Goal: Transaction & Acquisition: Purchase product/service

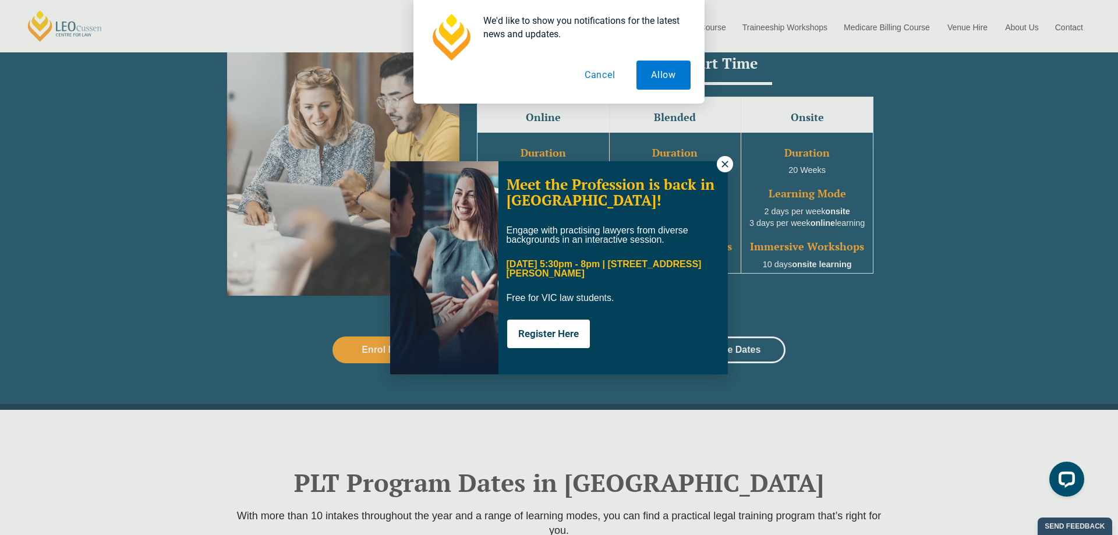
click at [604, 77] on button "Cancel" at bounding box center [600, 75] width 60 height 29
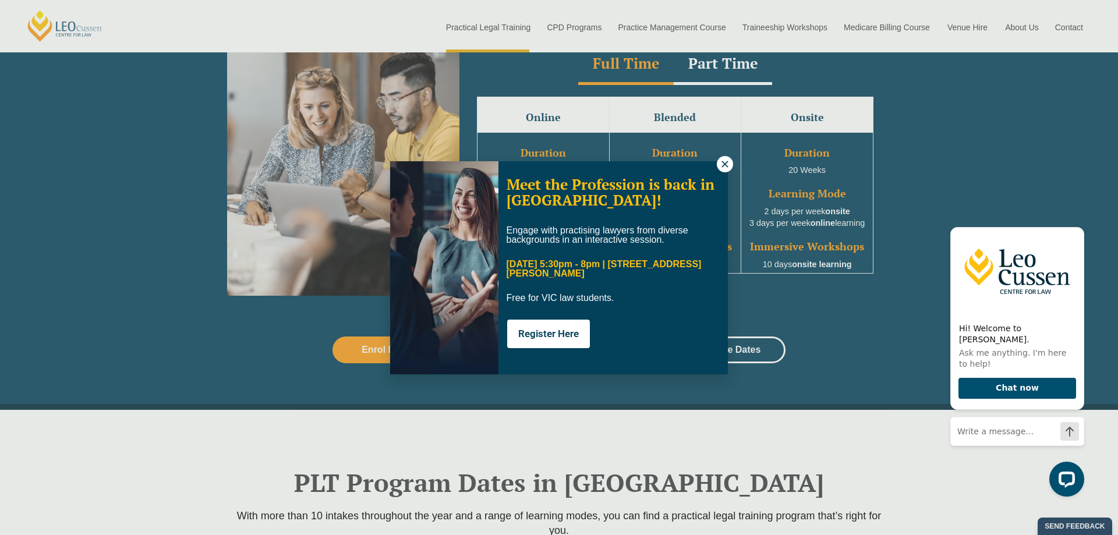
click at [725, 166] on icon at bounding box center [725, 164] width 10 height 10
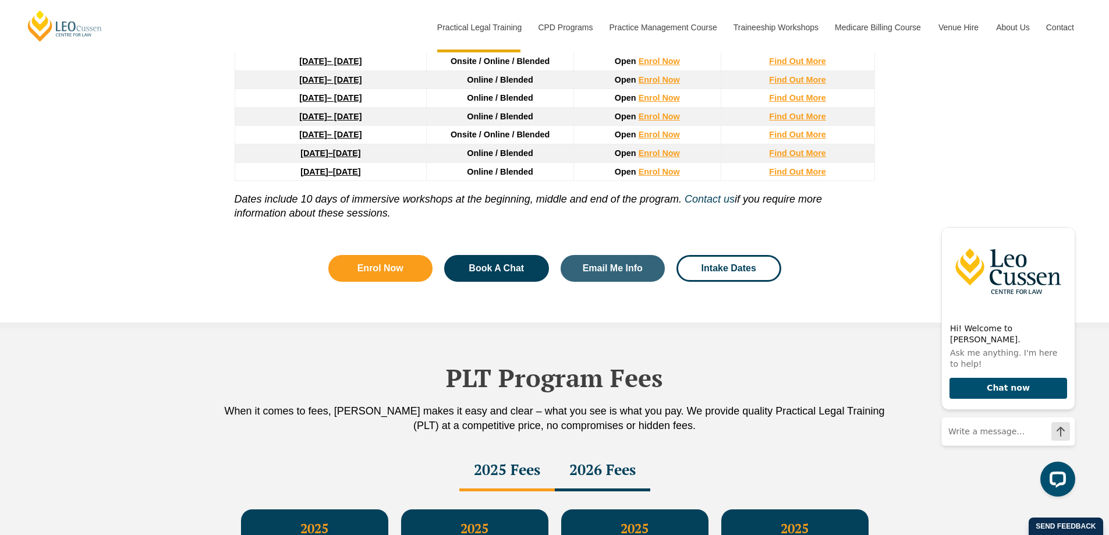
scroll to position [1747, 0]
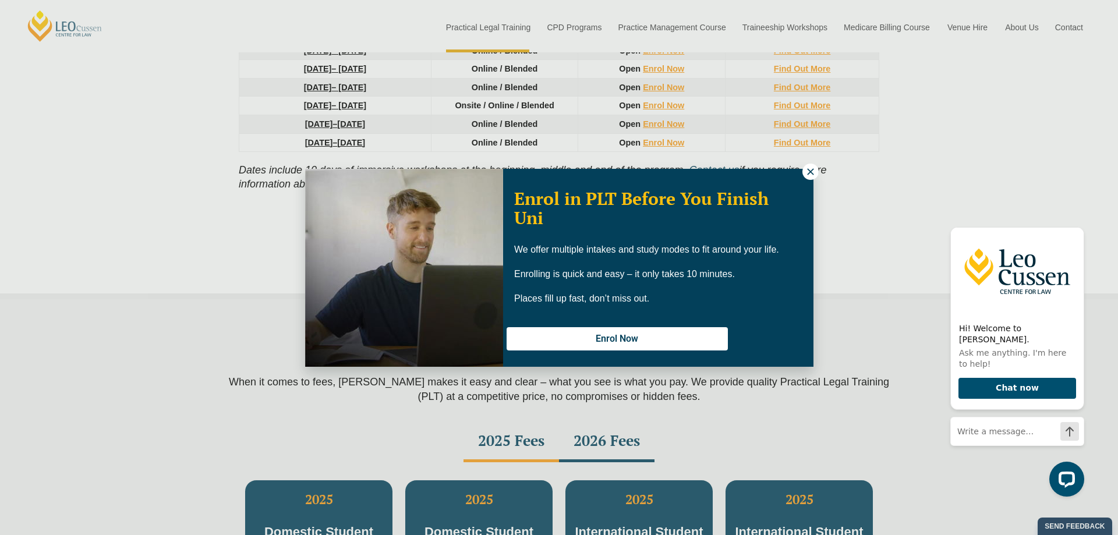
click at [807, 176] on icon at bounding box center [810, 172] width 10 height 10
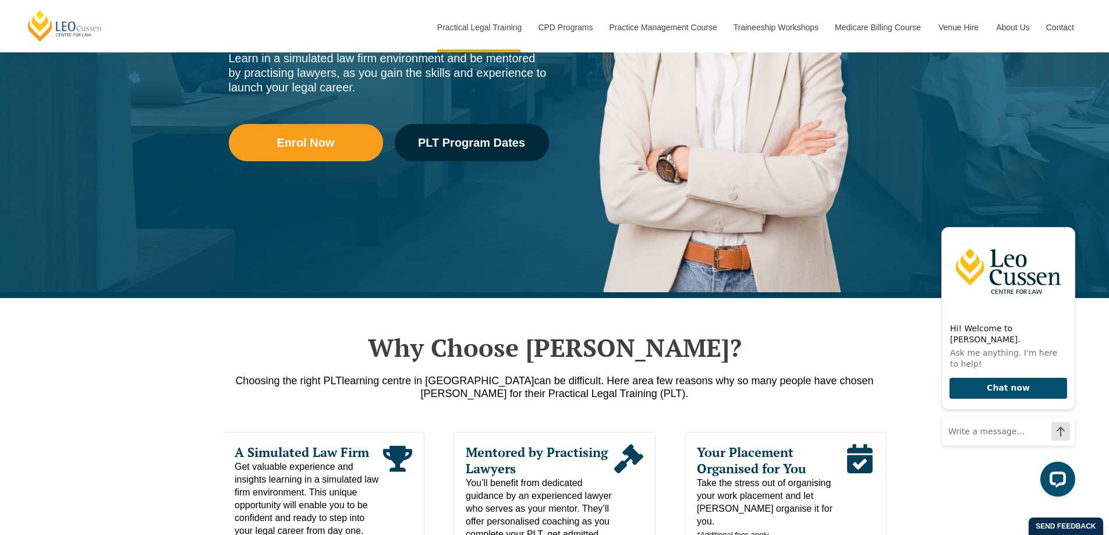
scroll to position [0, 0]
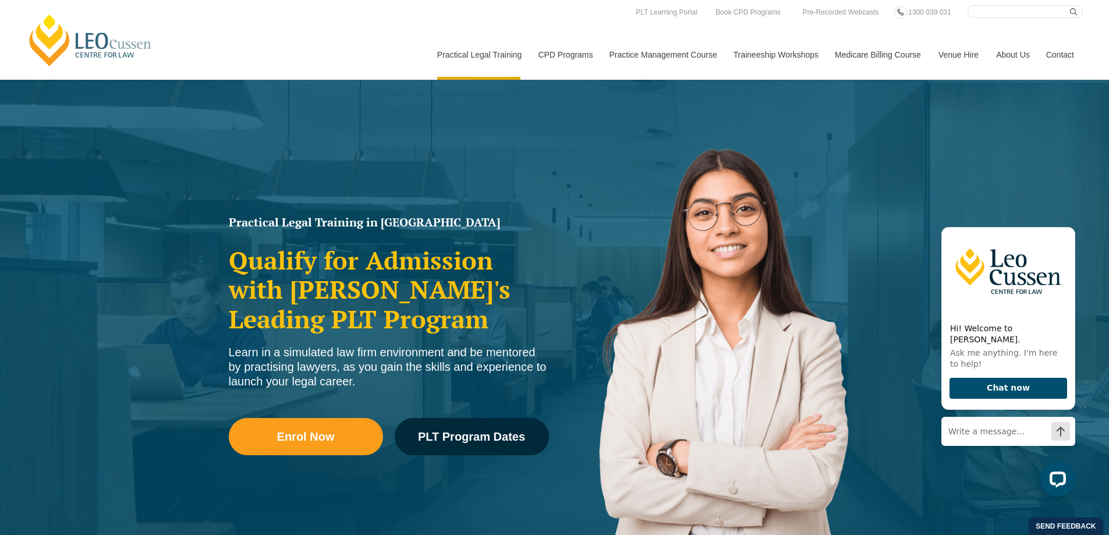
click at [90, 40] on link "[PERSON_NAME] Centre for Law" at bounding box center [90, 40] width 129 height 55
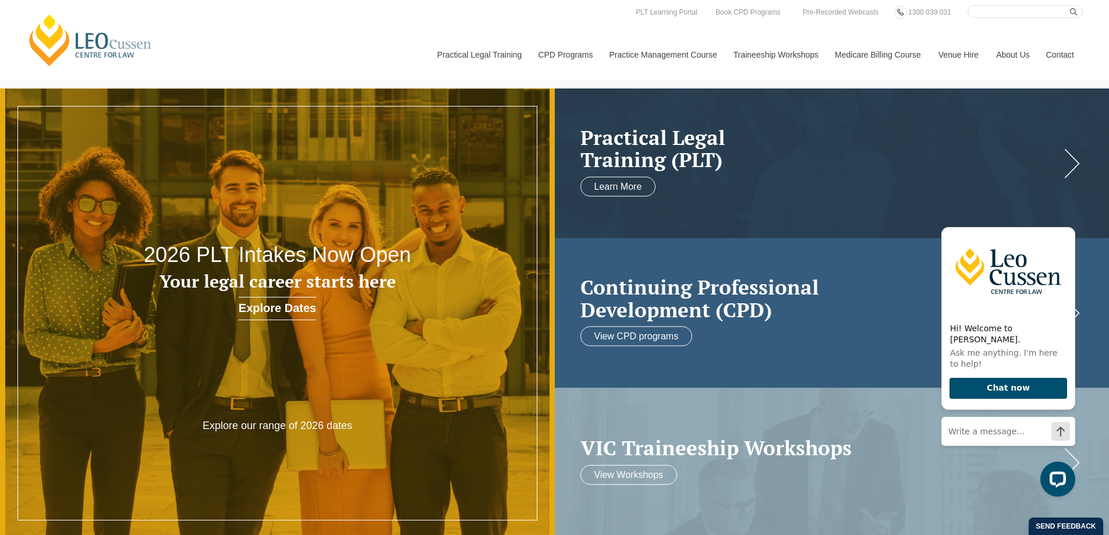
click at [731, 301] on h2 "Continuing Professional Development (CPD)" at bounding box center [821, 298] width 480 height 45
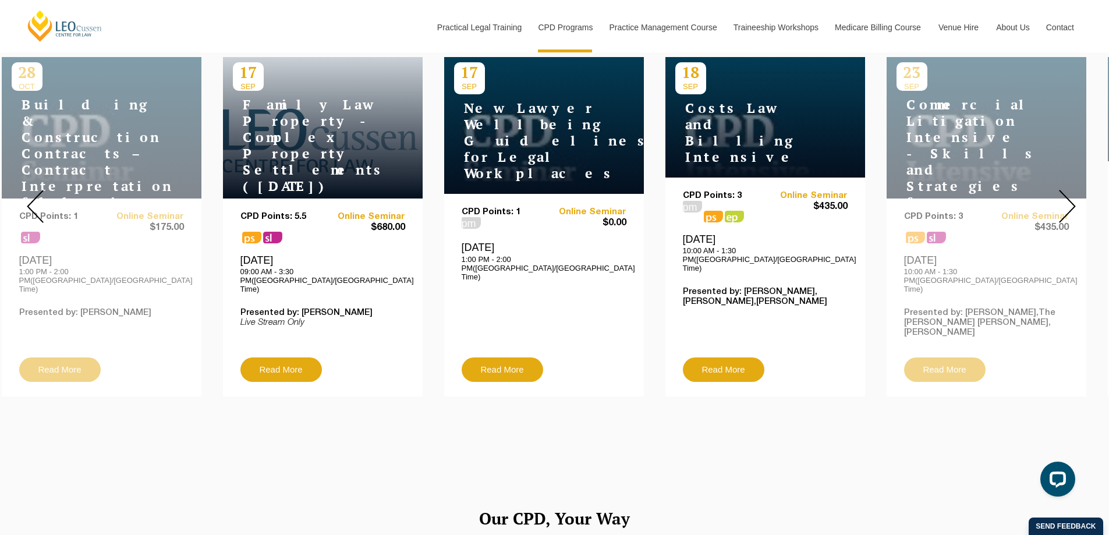
scroll to position [466, 0]
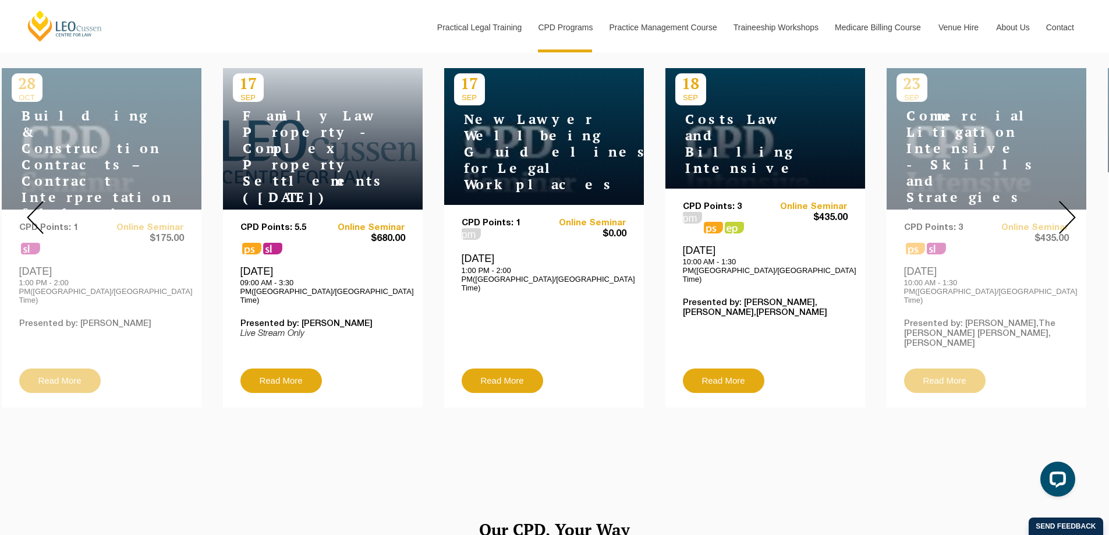
click at [1073, 206] on img at bounding box center [1067, 217] width 17 height 33
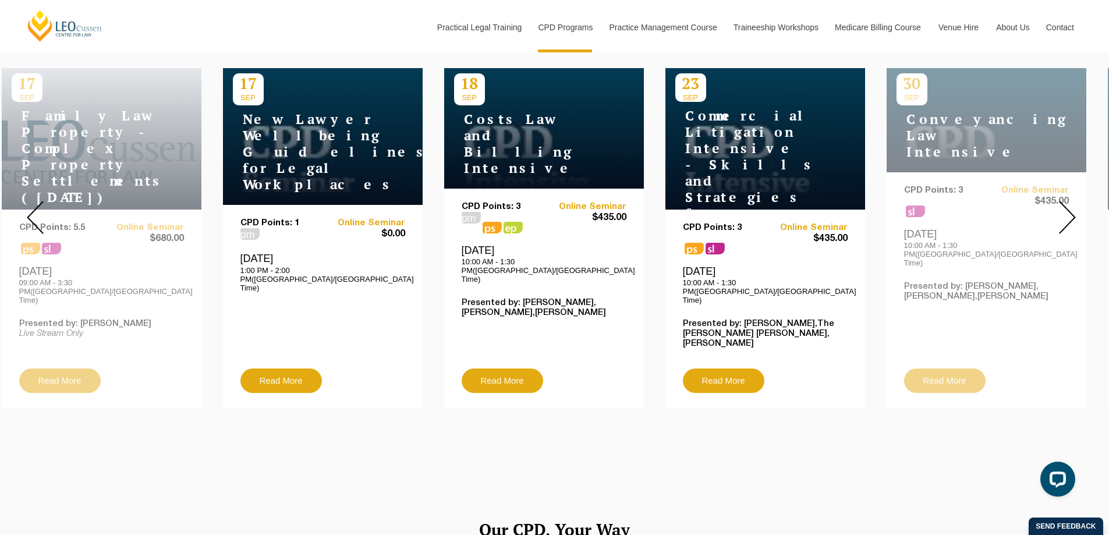
click at [1073, 206] on img at bounding box center [1067, 217] width 17 height 33
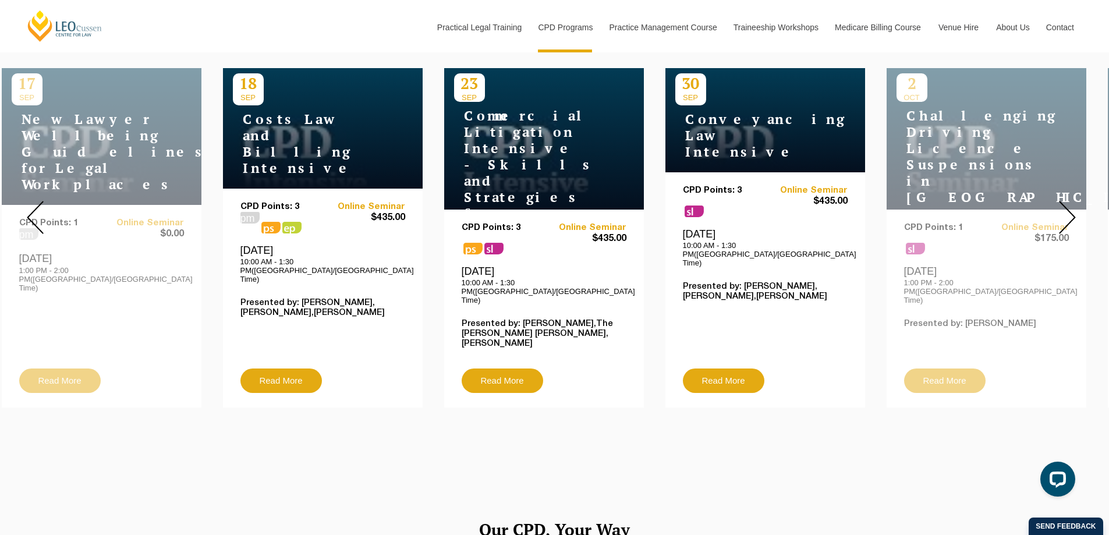
click at [1072, 205] on img at bounding box center [1067, 217] width 17 height 33
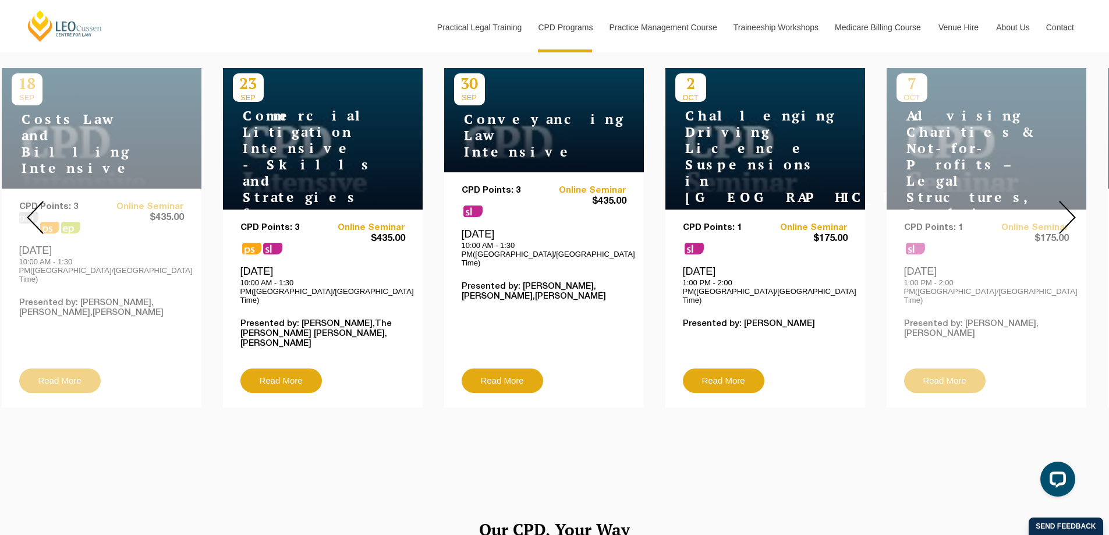
click at [1072, 205] on img at bounding box center [1067, 217] width 17 height 33
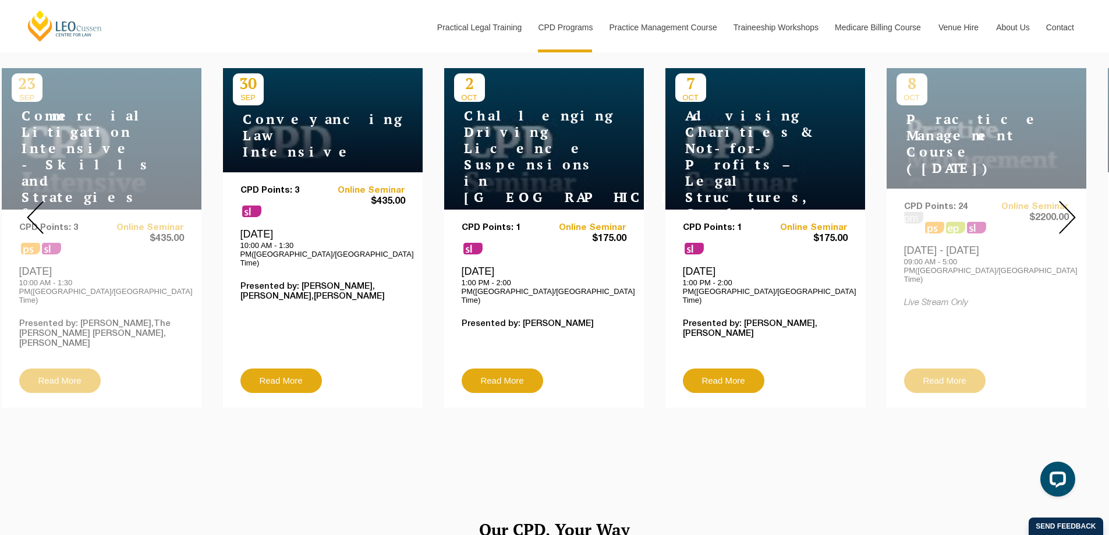
click at [1072, 205] on img at bounding box center [1067, 217] width 17 height 33
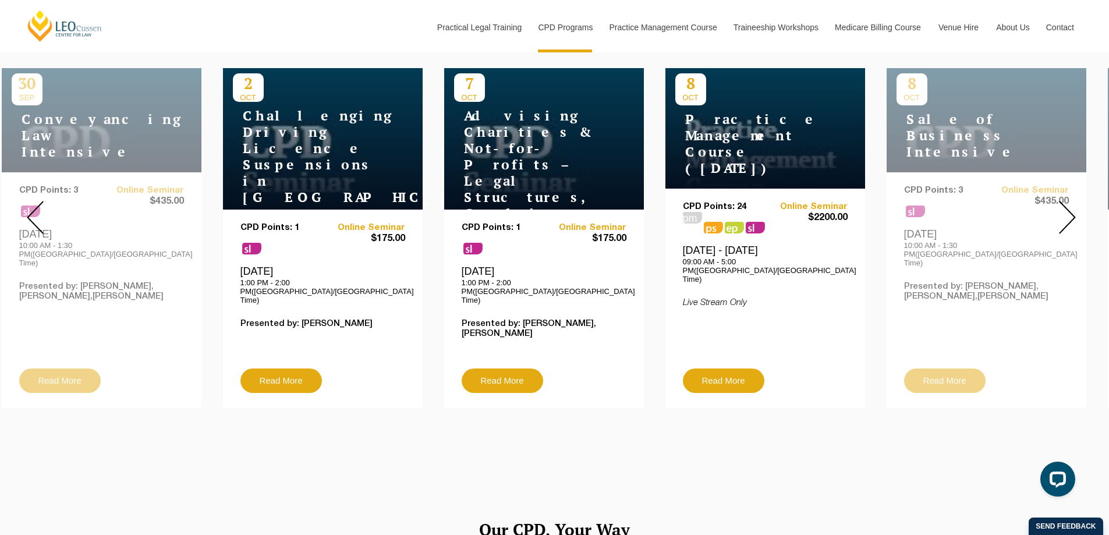
click at [1072, 205] on img at bounding box center [1067, 217] width 17 height 33
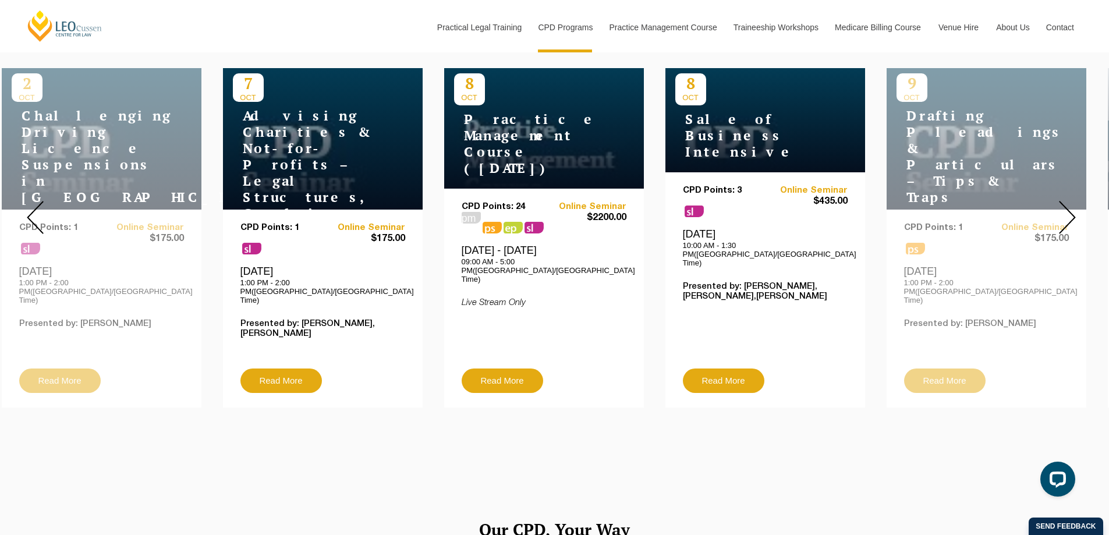
click at [1072, 205] on img at bounding box center [1067, 217] width 17 height 33
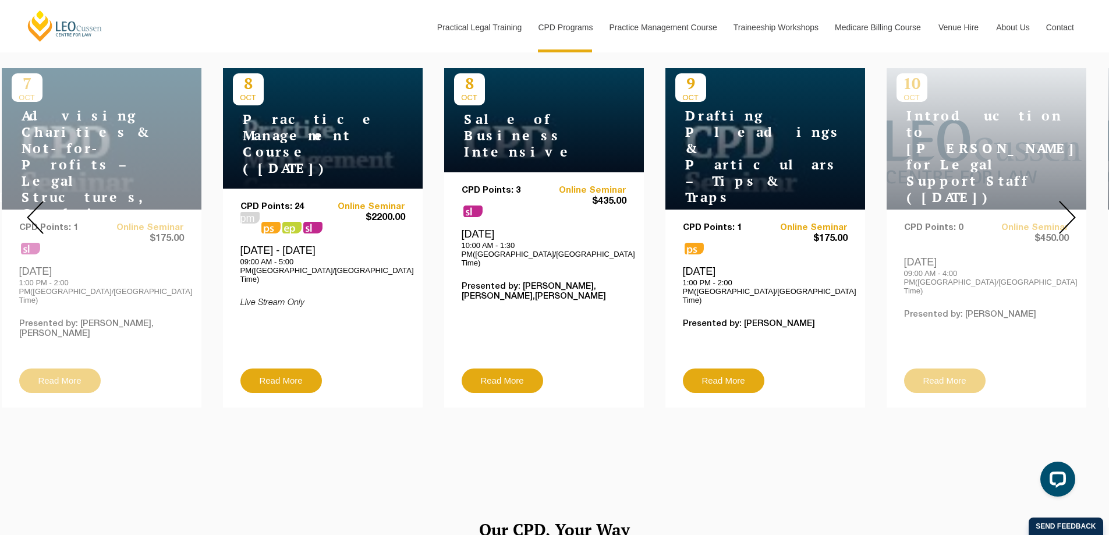
click at [1072, 205] on img at bounding box center [1067, 217] width 17 height 33
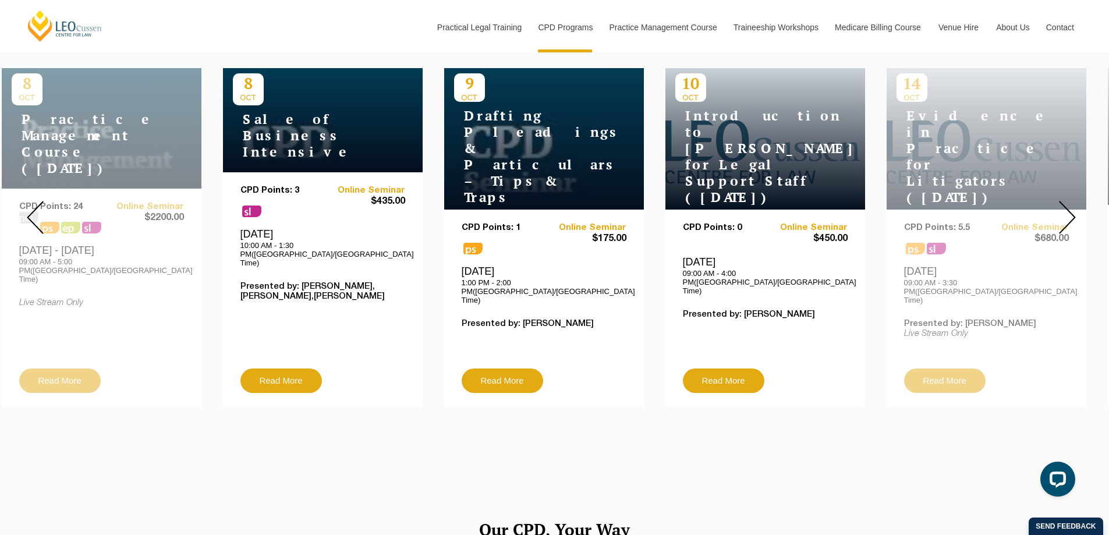
click at [1072, 205] on img at bounding box center [1067, 217] width 17 height 33
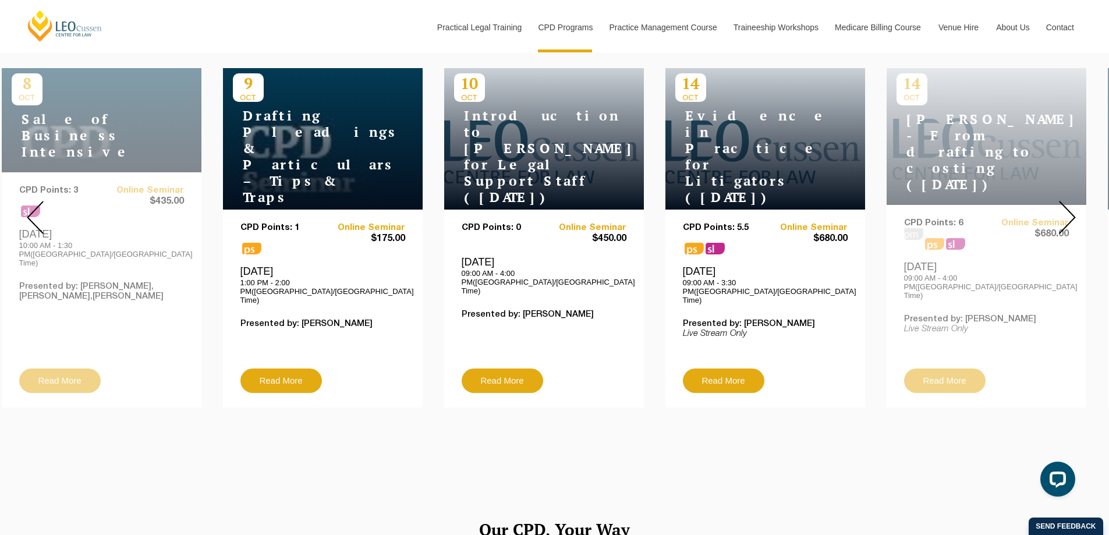
click at [1071, 207] on img at bounding box center [1067, 217] width 17 height 33
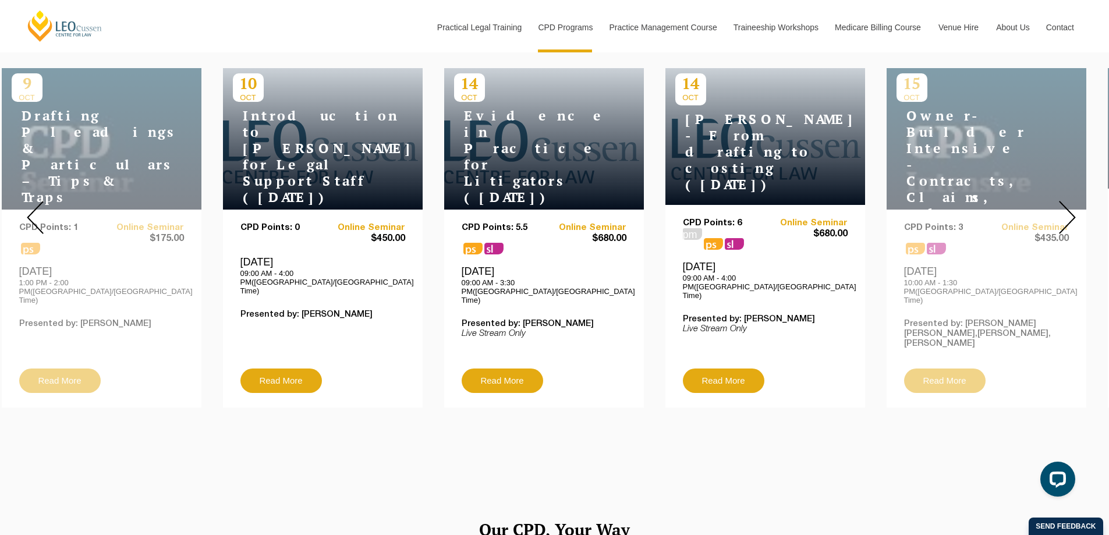
click at [1071, 207] on img at bounding box center [1067, 217] width 17 height 33
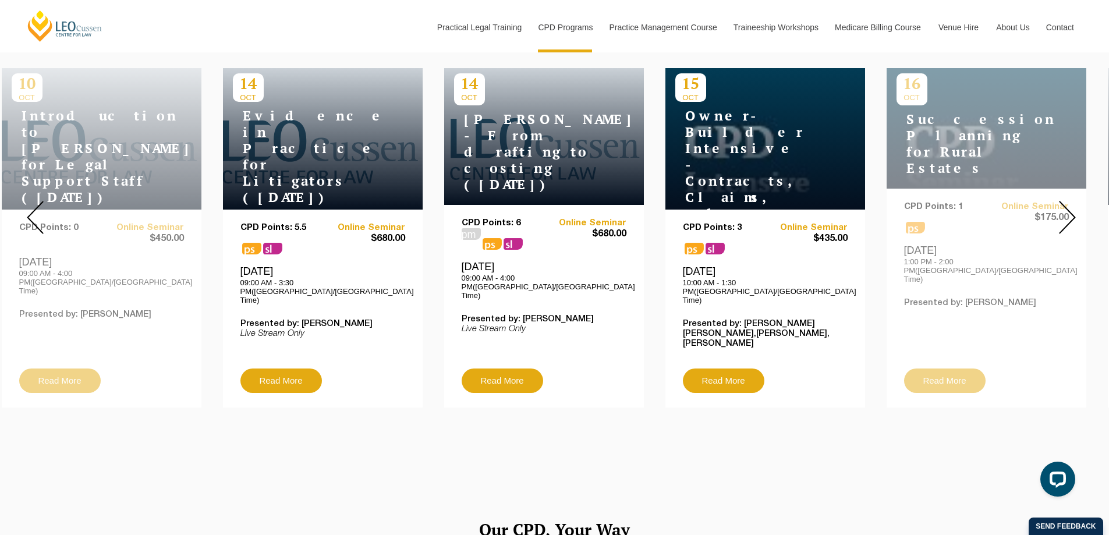
click at [1071, 207] on img at bounding box center [1067, 217] width 17 height 33
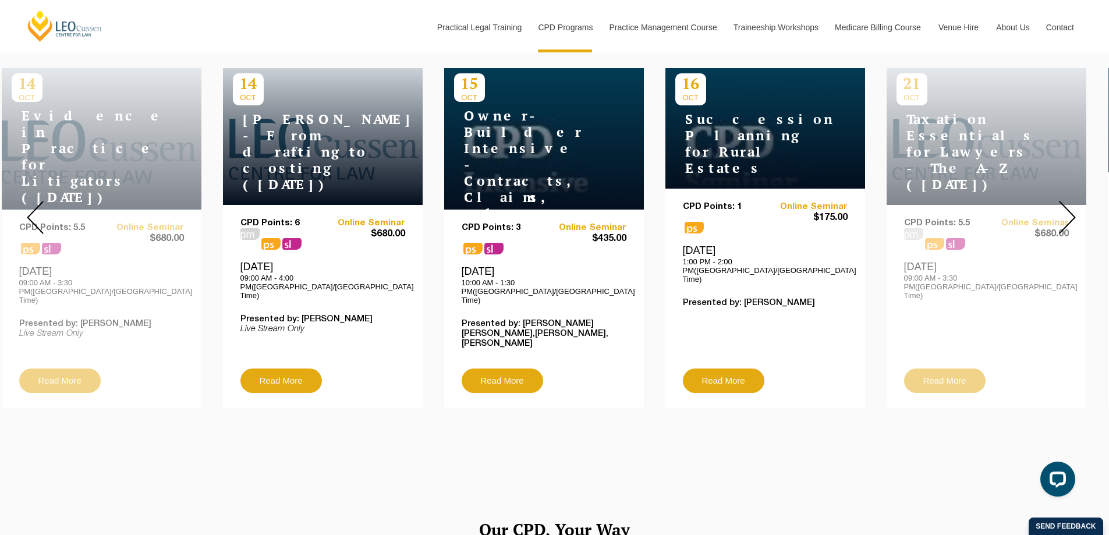
click at [1071, 207] on img at bounding box center [1067, 217] width 17 height 33
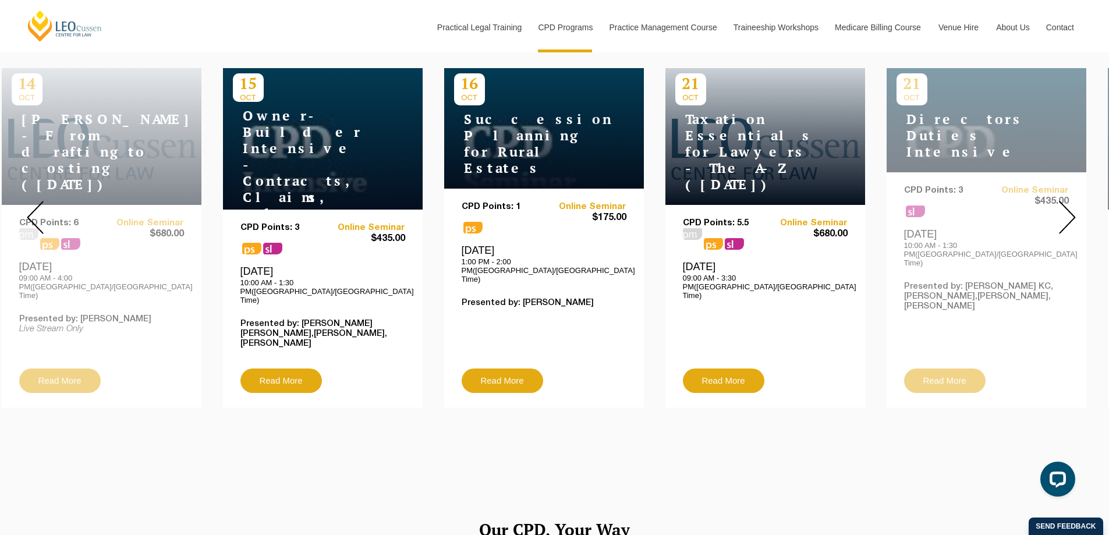
click at [1071, 207] on img at bounding box center [1067, 217] width 17 height 33
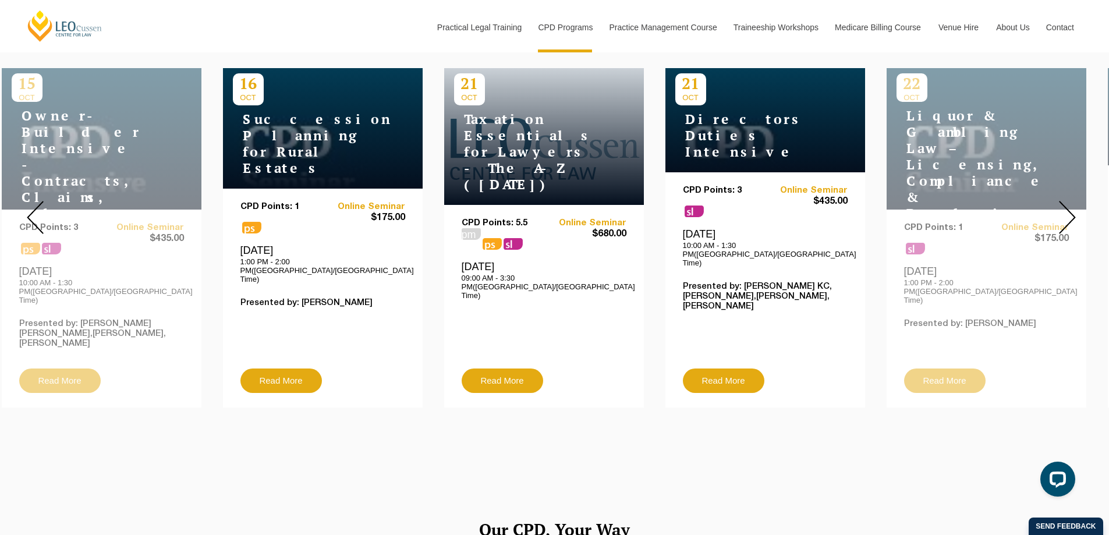
click at [1071, 207] on img at bounding box center [1067, 217] width 17 height 33
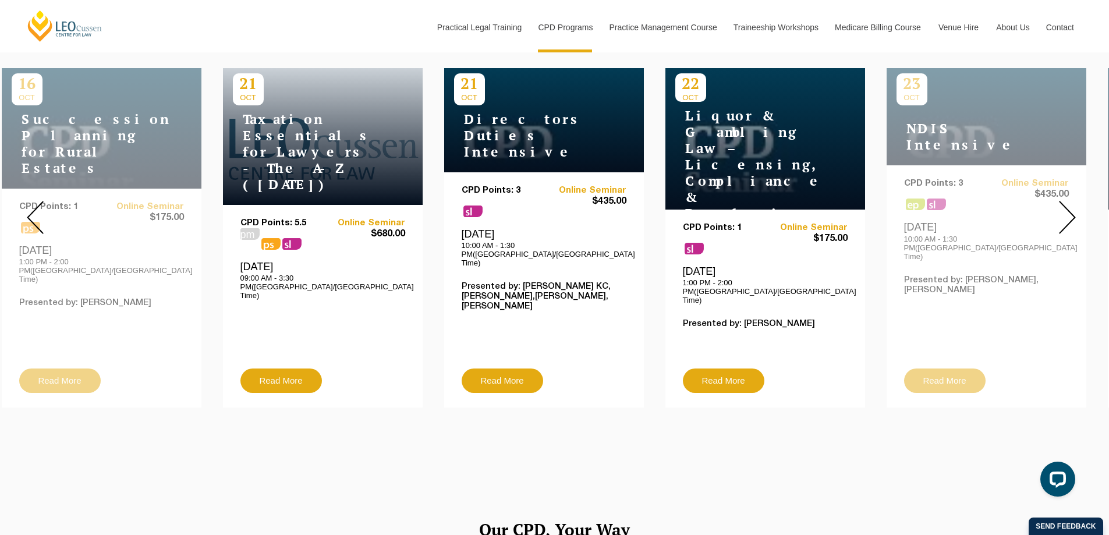
click at [1071, 207] on img at bounding box center [1067, 217] width 17 height 33
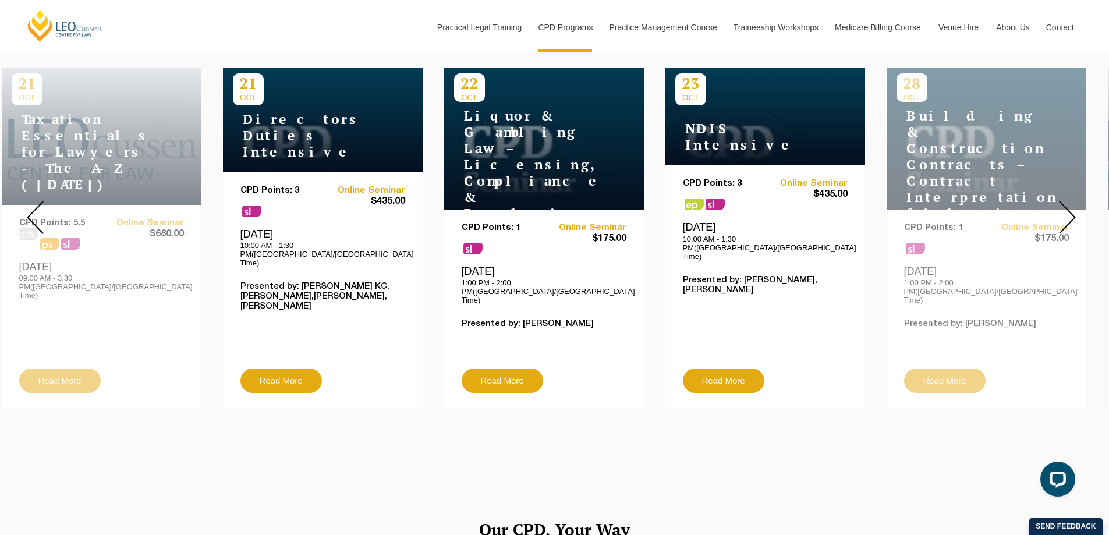
click at [1071, 207] on img at bounding box center [1067, 217] width 17 height 33
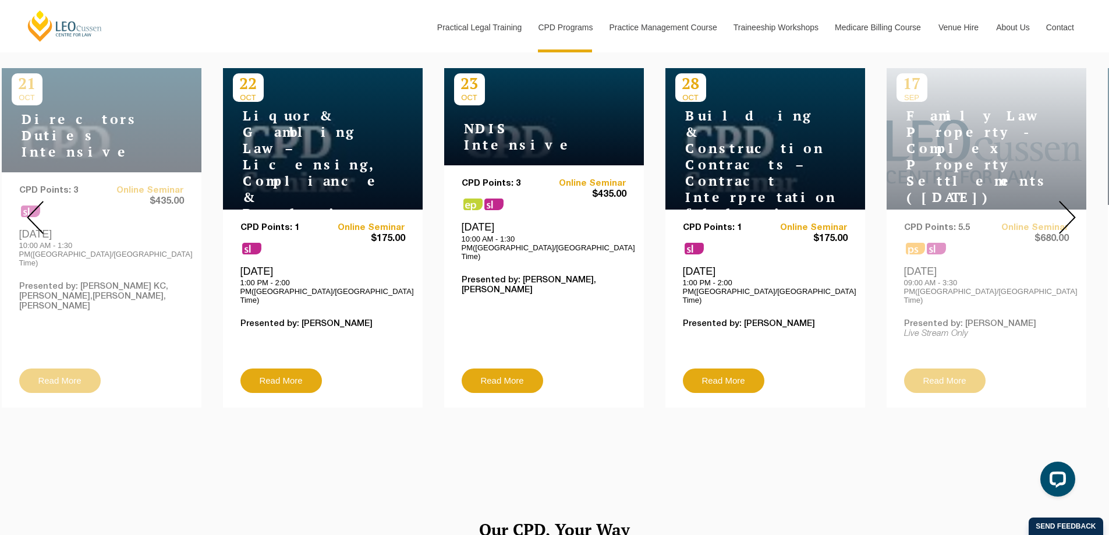
click at [1071, 207] on img at bounding box center [1067, 217] width 17 height 33
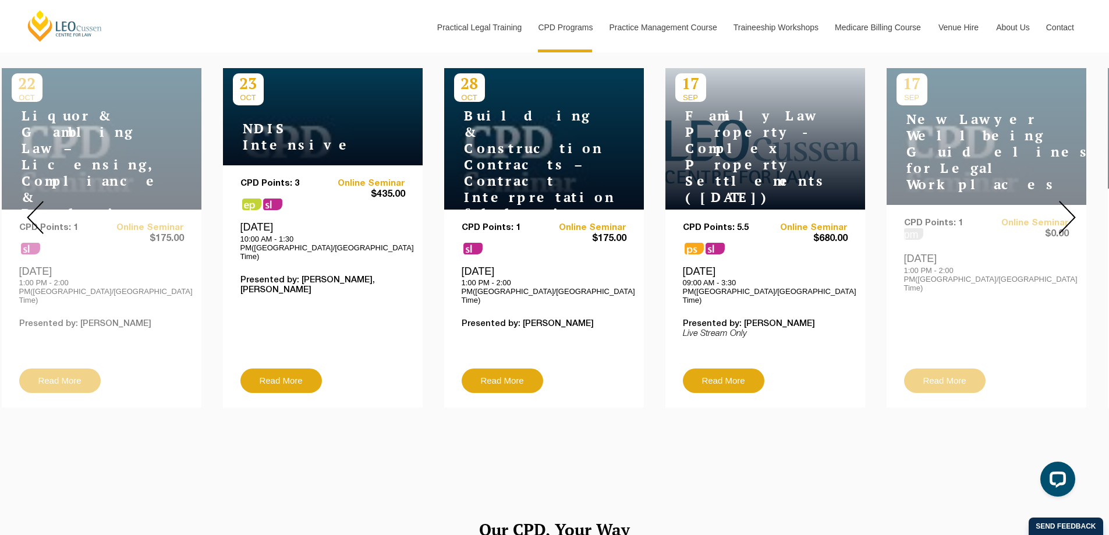
click at [31, 206] on img at bounding box center [35, 217] width 17 height 33
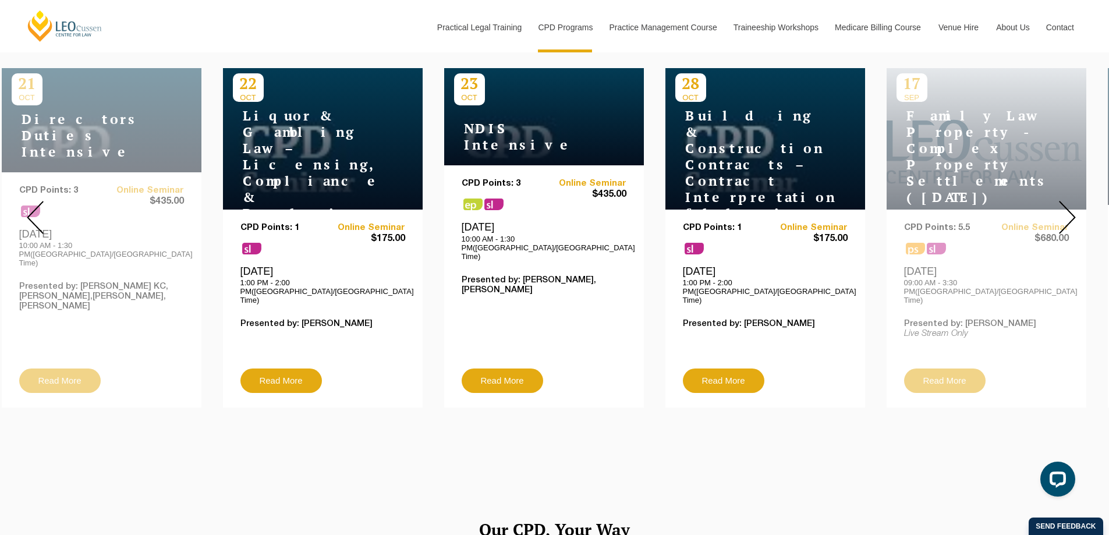
click at [29, 206] on img at bounding box center [35, 217] width 17 height 33
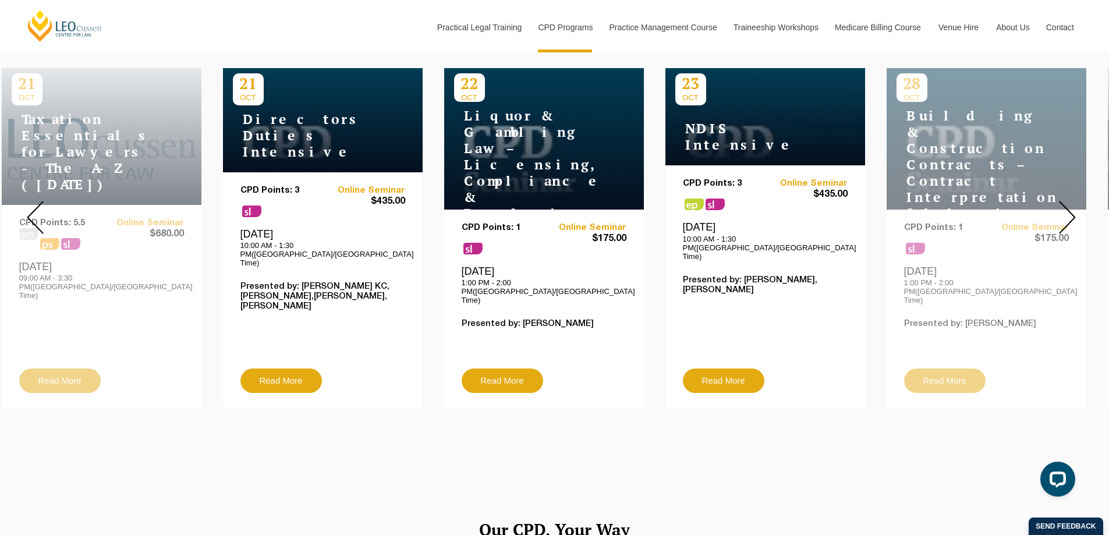
click at [29, 206] on img at bounding box center [35, 217] width 17 height 33
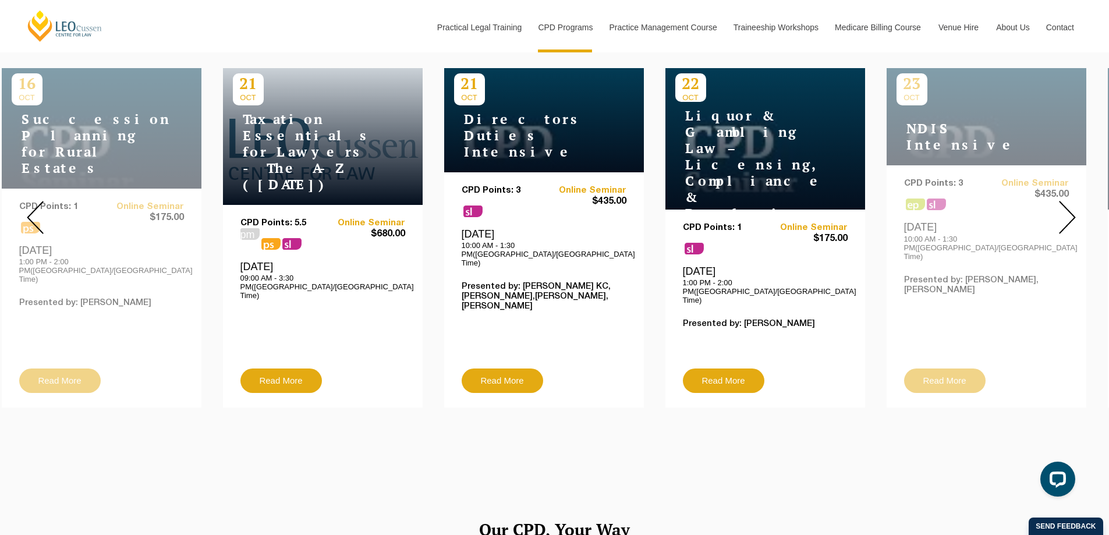
click at [29, 206] on img at bounding box center [35, 217] width 17 height 33
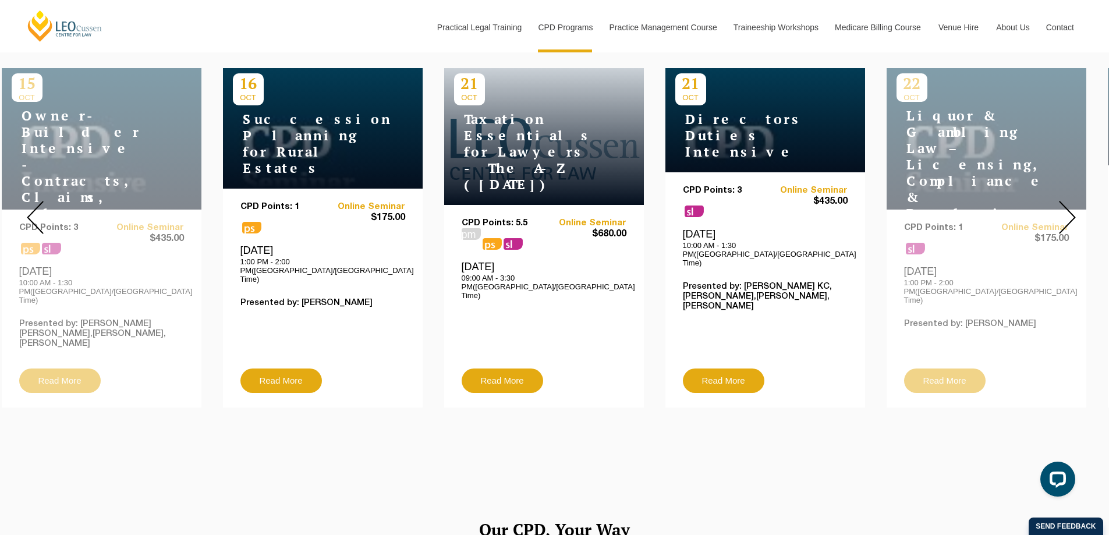
click at [29, 206] on img at bounding box center [35, 217] width 17 height 33
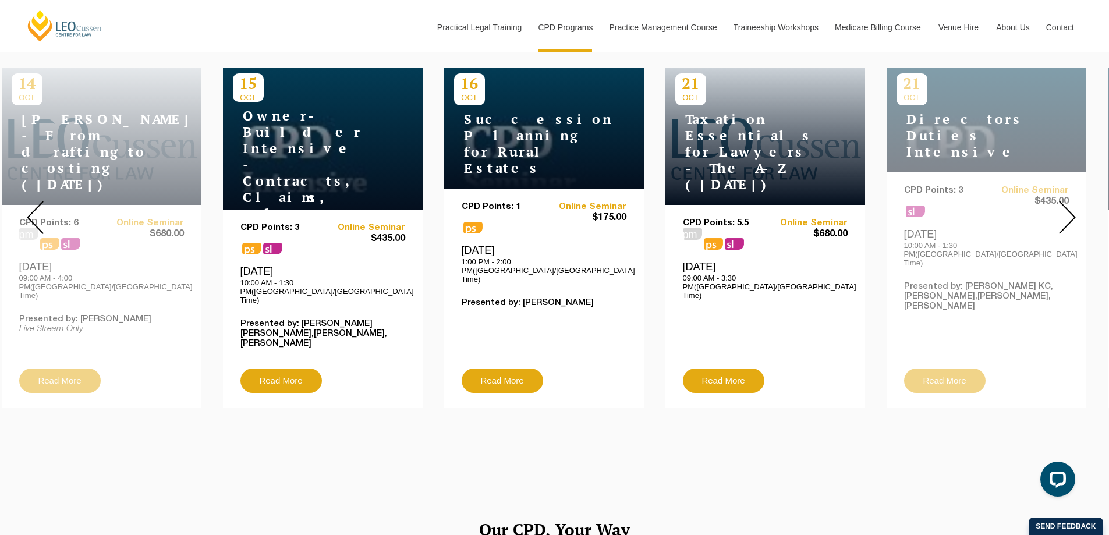
click at [29, 206] on img at bounding box center [35, 217] width 17 height 33
click at [28, 206] on img at bounding box center [35, 217] width 17 height 33
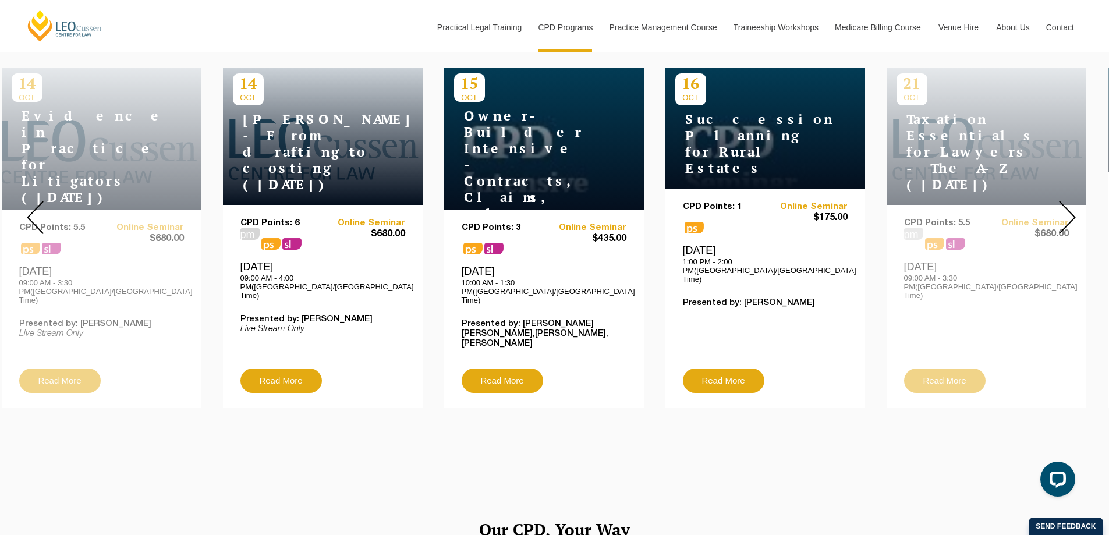
click at [28, 206] on img at bounding box center [35, 217] width 17 height 33
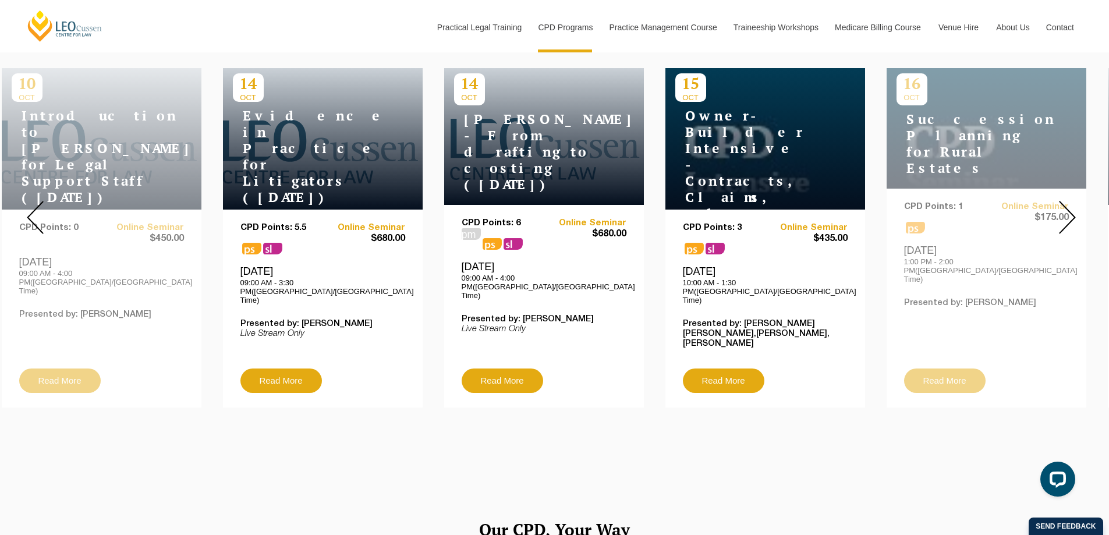
click at [28, 206] on img at bounding box center [35, 217] width 17 height 33
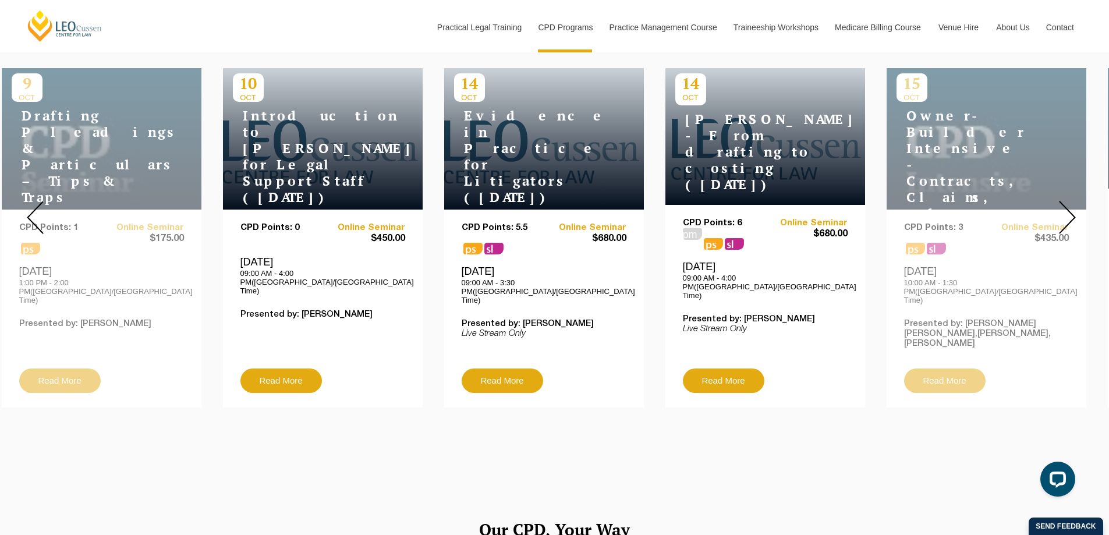
click at [28, 206] on img at bounding box center [35, 217] width 17 height 33
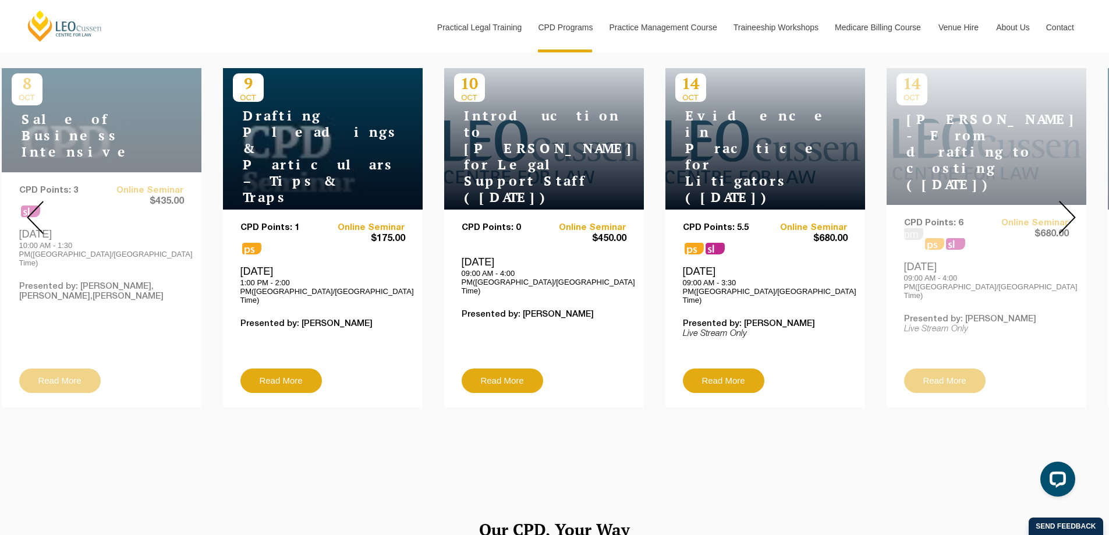
click at [28, 206] on img at bounding box center [35, 217] width 17 height 33
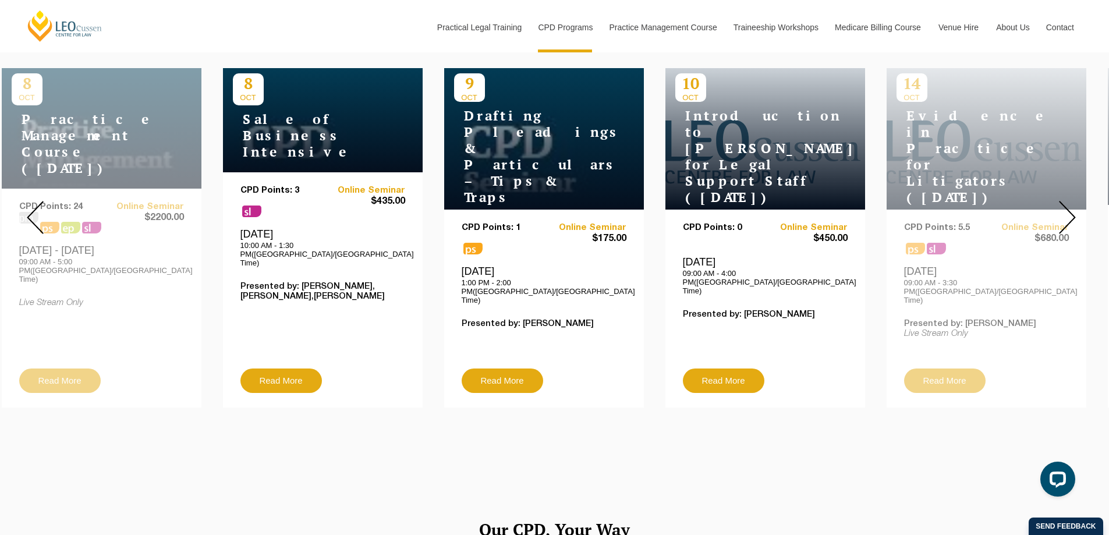
click at [28, 206] on img at bounding box center [35, 217] width 17 height 33
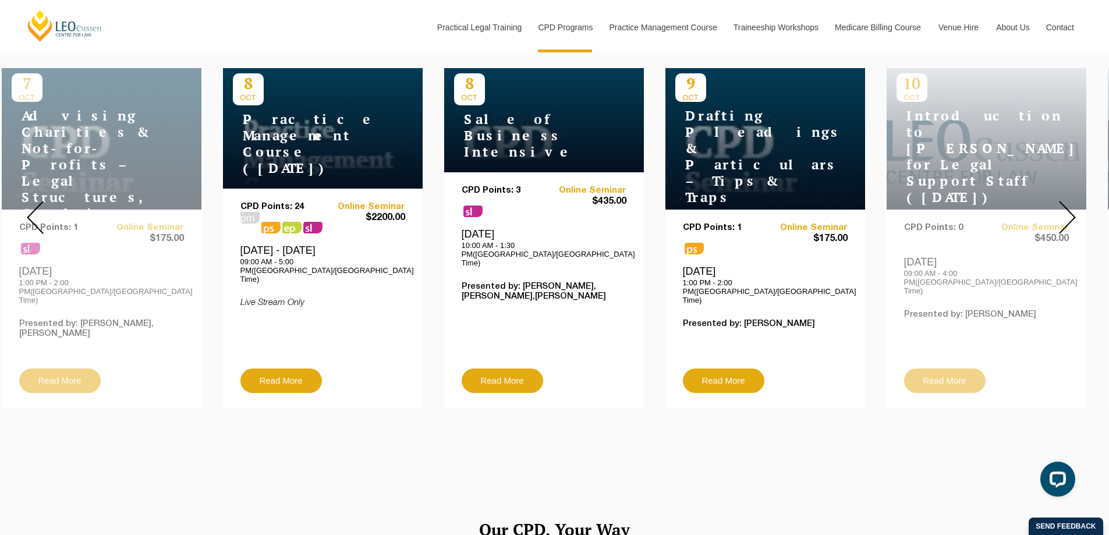
click at [28, 206] on img at bounding box center [35, 217] width 17 height 33
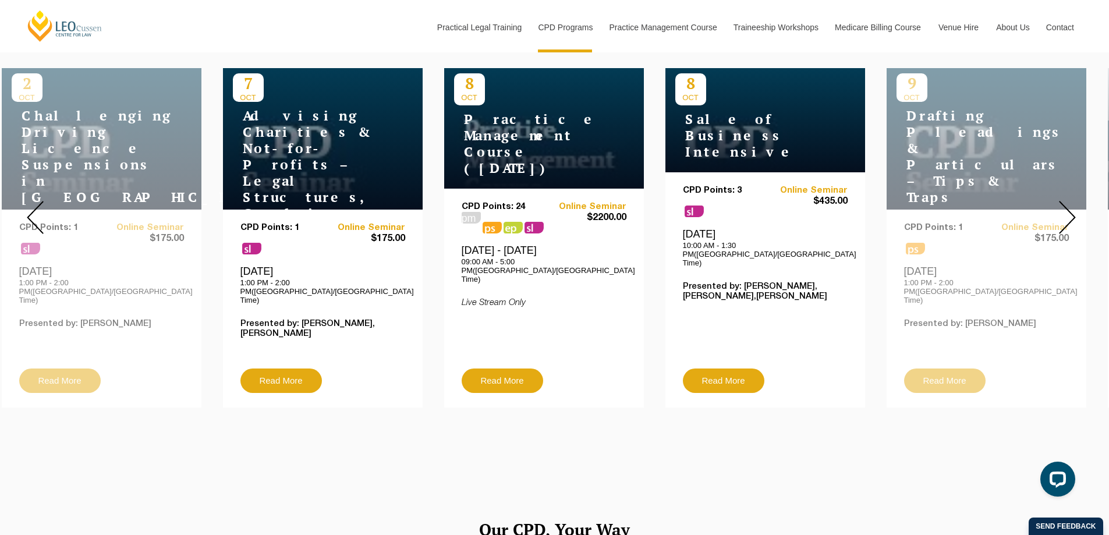
click at [28, 206] on img at bounding box center [35, 217] width 17 height 33
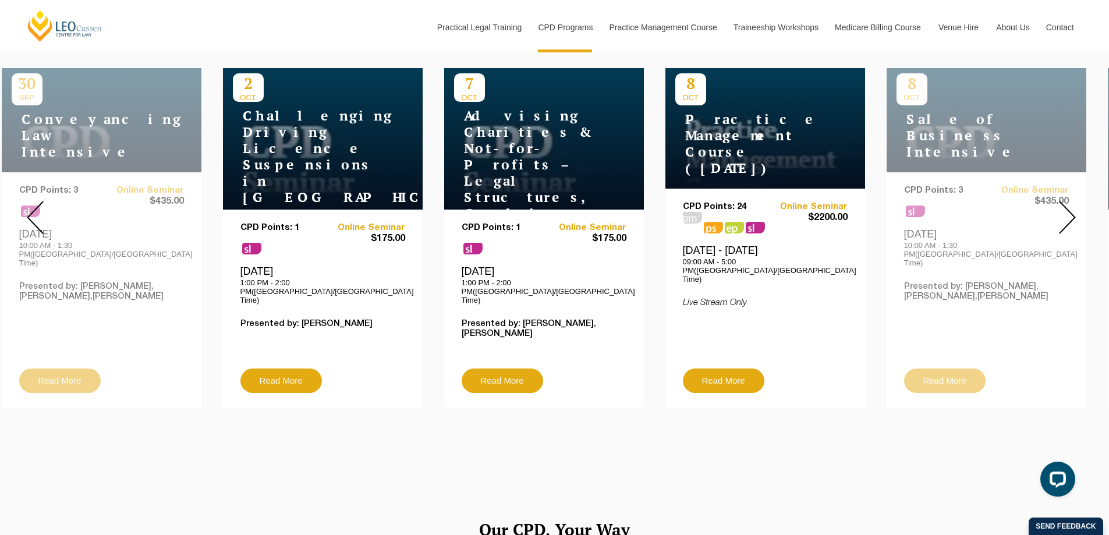
click at [28, 206] on img at bounding box center [35, 217] width 17 height 33
click at [30, 206] on img at bounding box center [35, 217] width 17 height 33
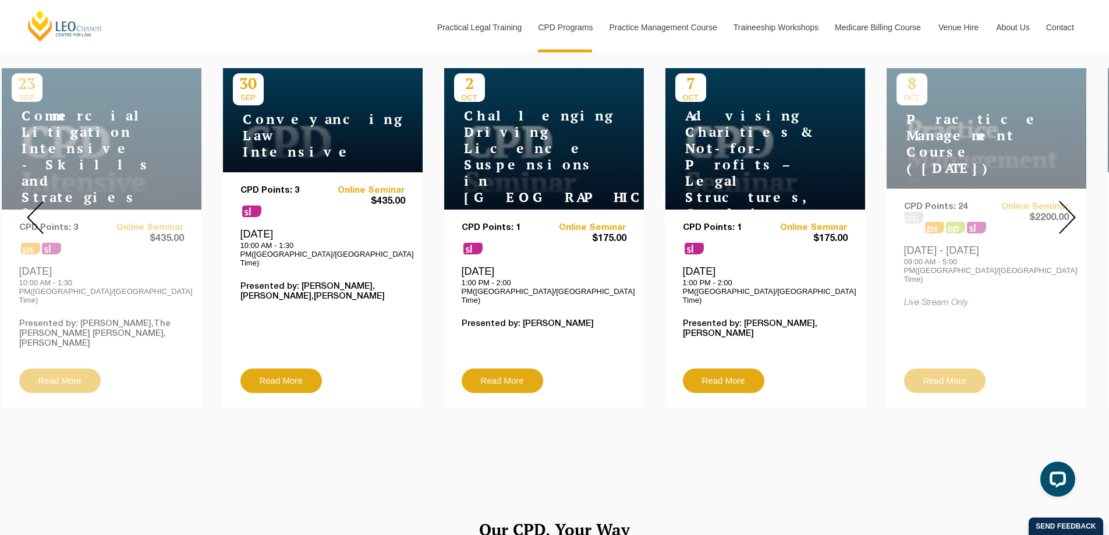
click at [30, 206] on img at bounding box center [35, 217] width 17 height 33
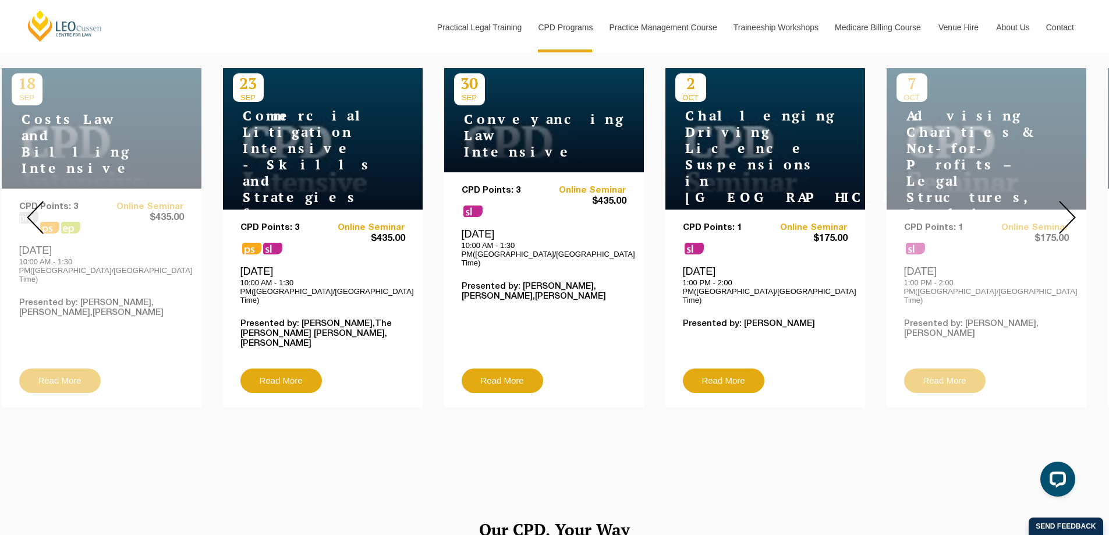
click at [30, 206] on img at bounding box center [35, 217] width 17 height 33
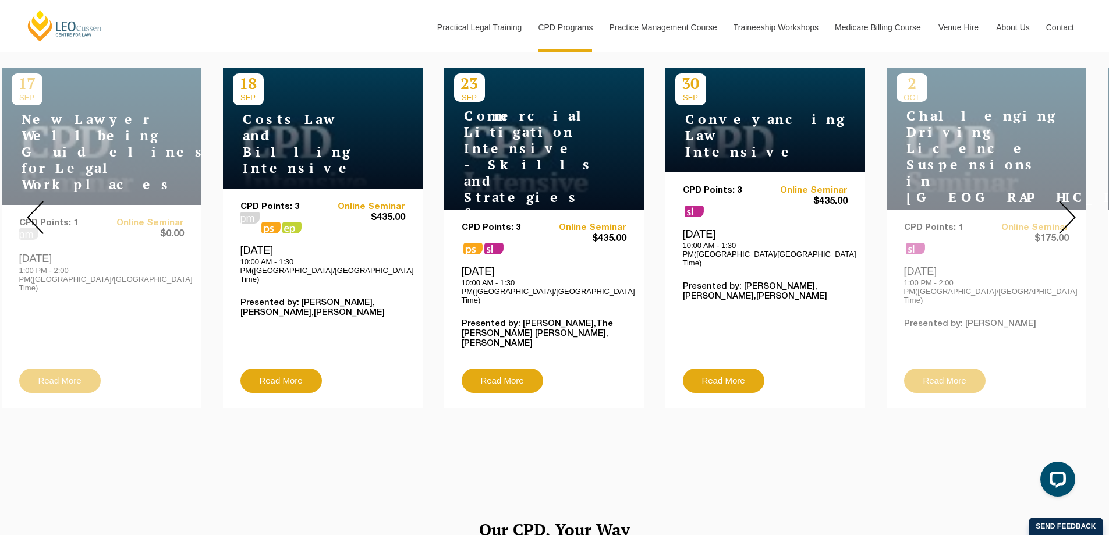
click at [30, 206] on img at bounding box center [35, 217] width 17 height 33
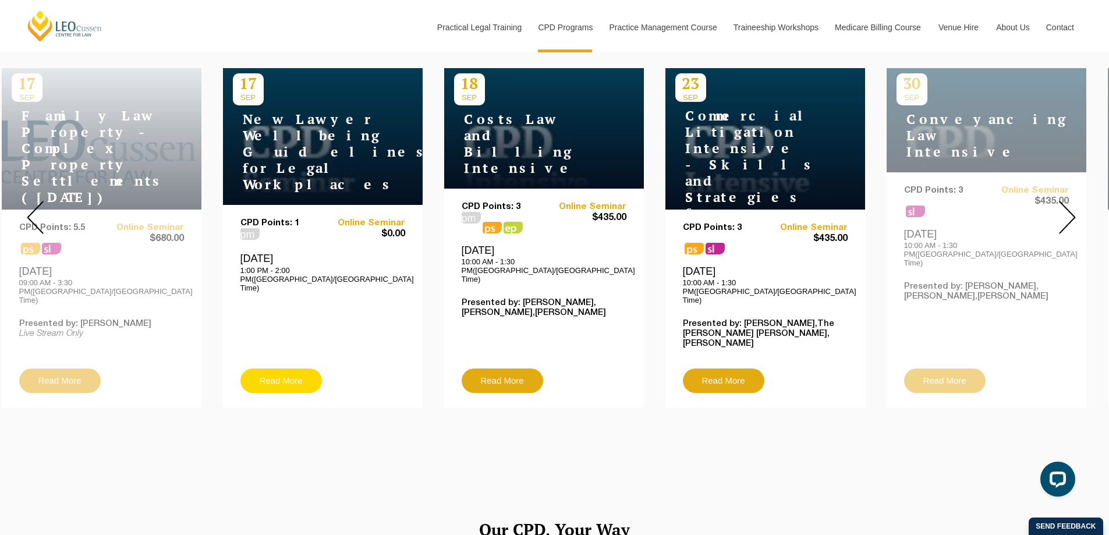
click at [277, 369] on link "Read More" at bounding box center [282, 381] width 82 height 24
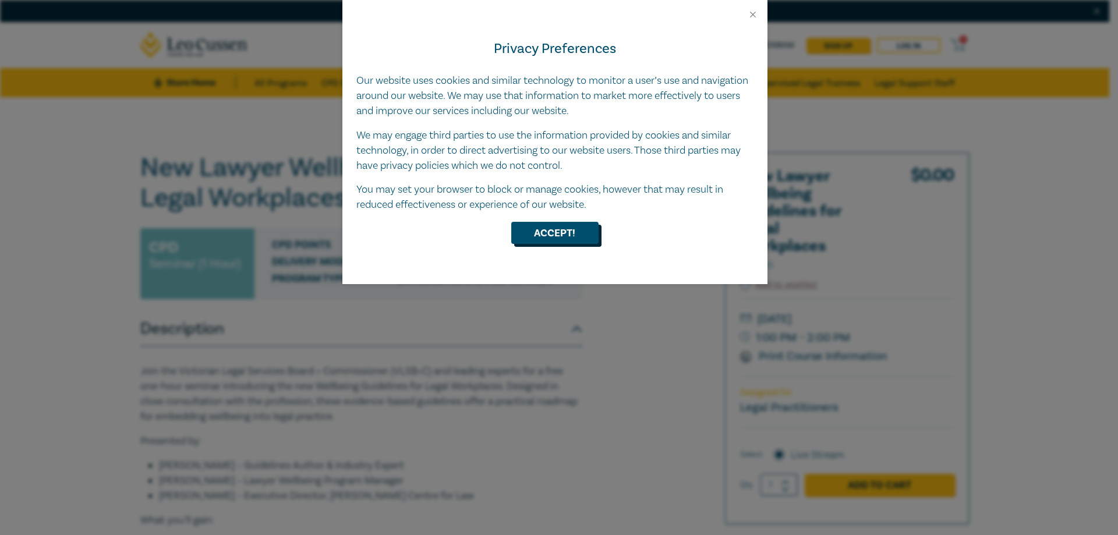
drag, startPoint x: 578, startPoint y: 240, endPoint x: 565, endPoint y: 243, distance: 13.3
click at [577, 240] on button "Accept!" at bounding box center [554, 233] width 87 height 22
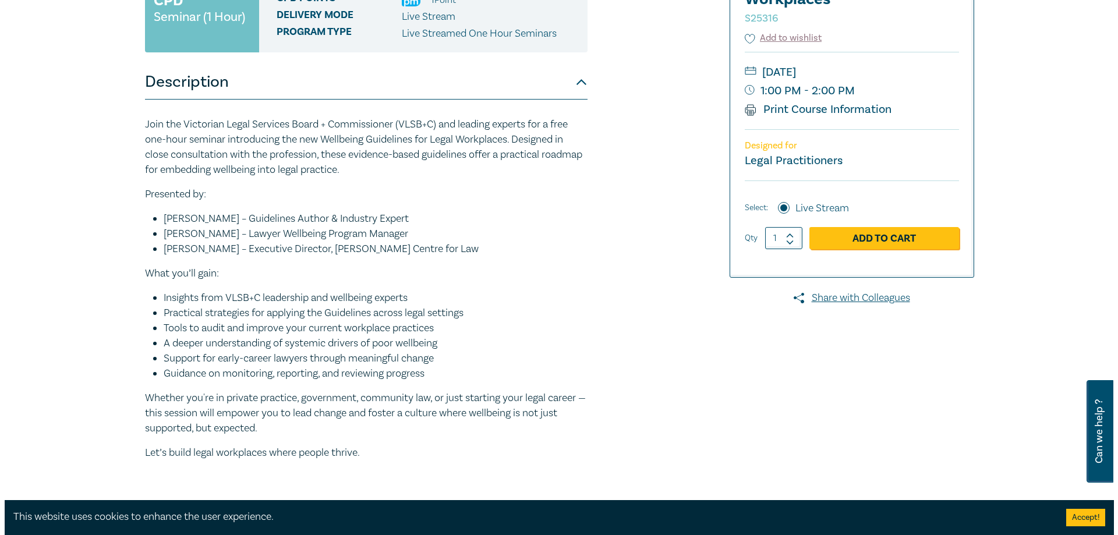
scroll to position [116, 0]
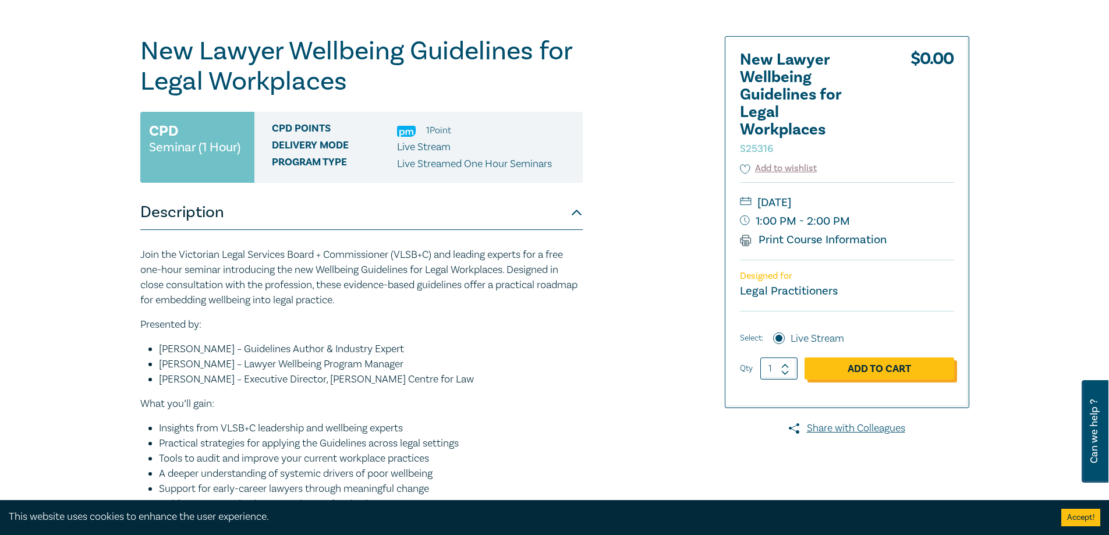
click at [888, 368] on link "Add to Cart" at bounding box center [880, 369] width 150 height 22
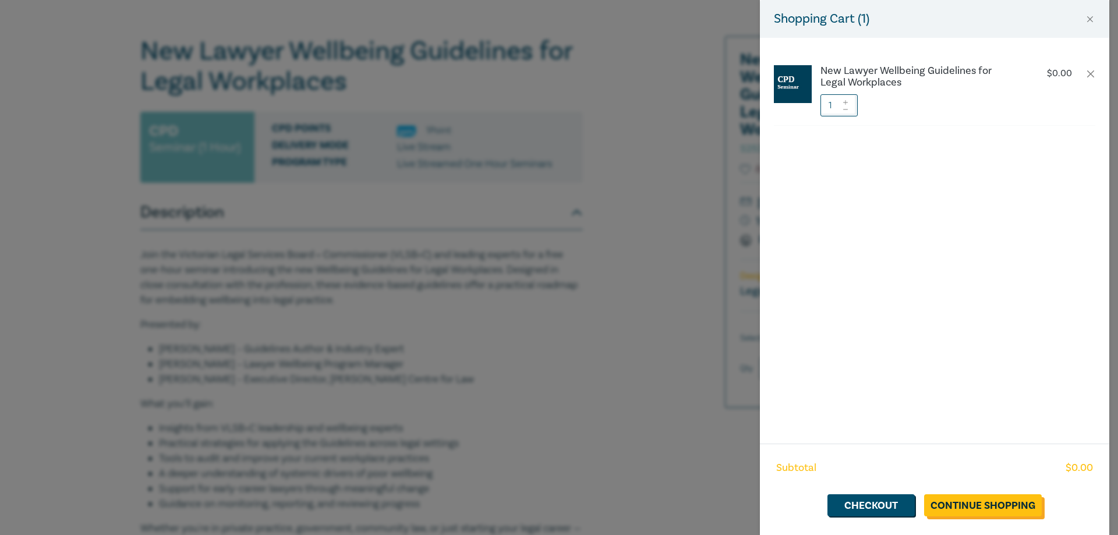
click at [988, 504] on link "Continue Shopping" at bounding box center [983, 505] width 118 height 22
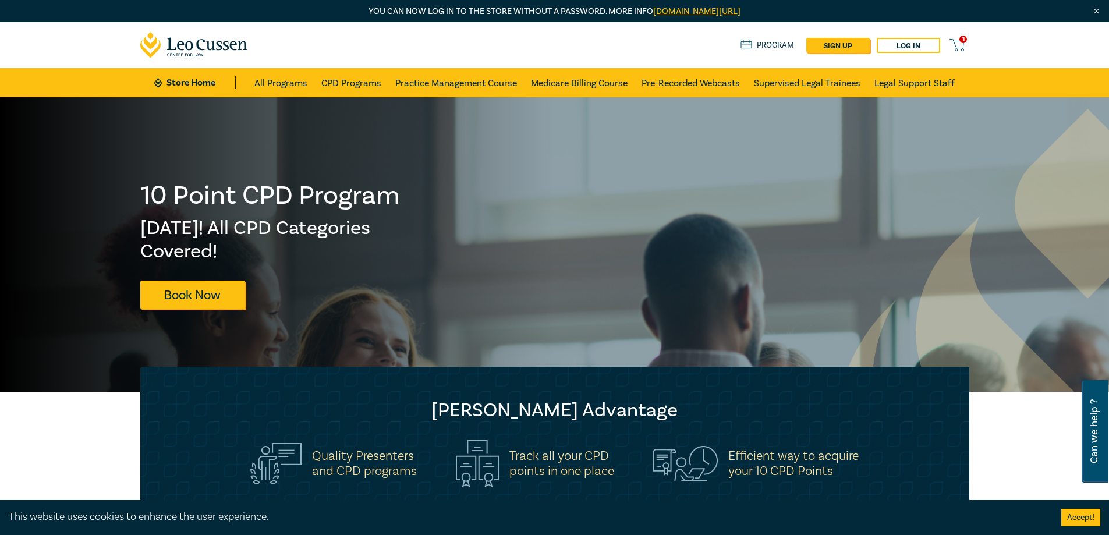
click at [962, 43] on span "1" at bounding box center [964, 40] width 8 height 8
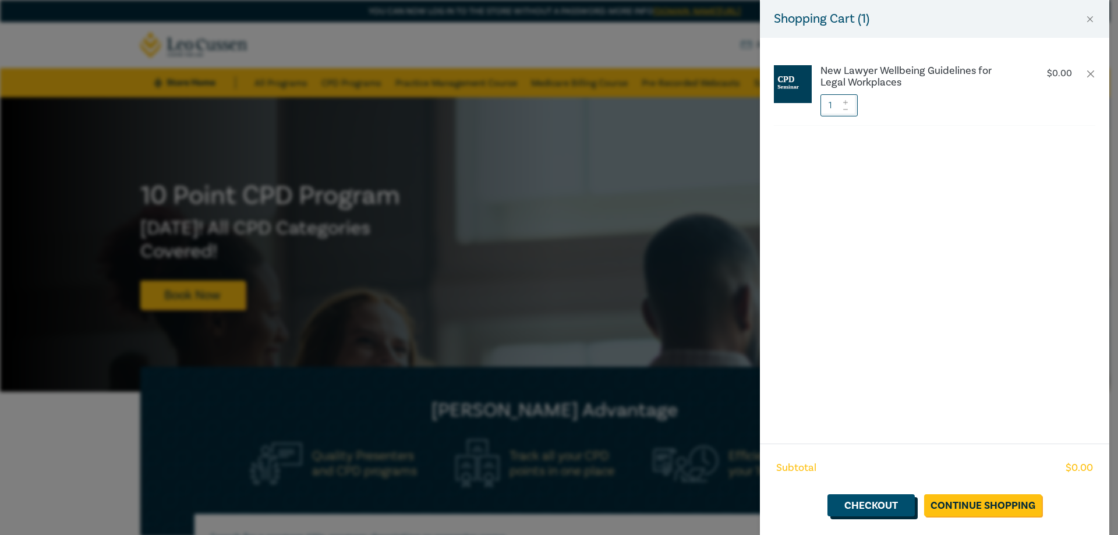
click at [872, 504] on link "Checkout" at bounding box center [871, 505] width 87 height 22
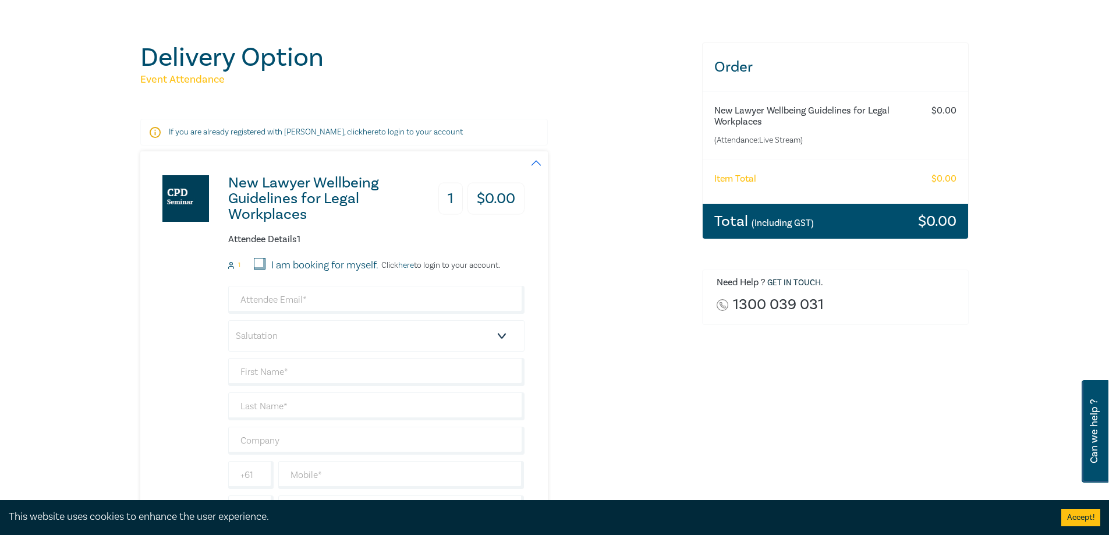
scroll to position [58, 0]
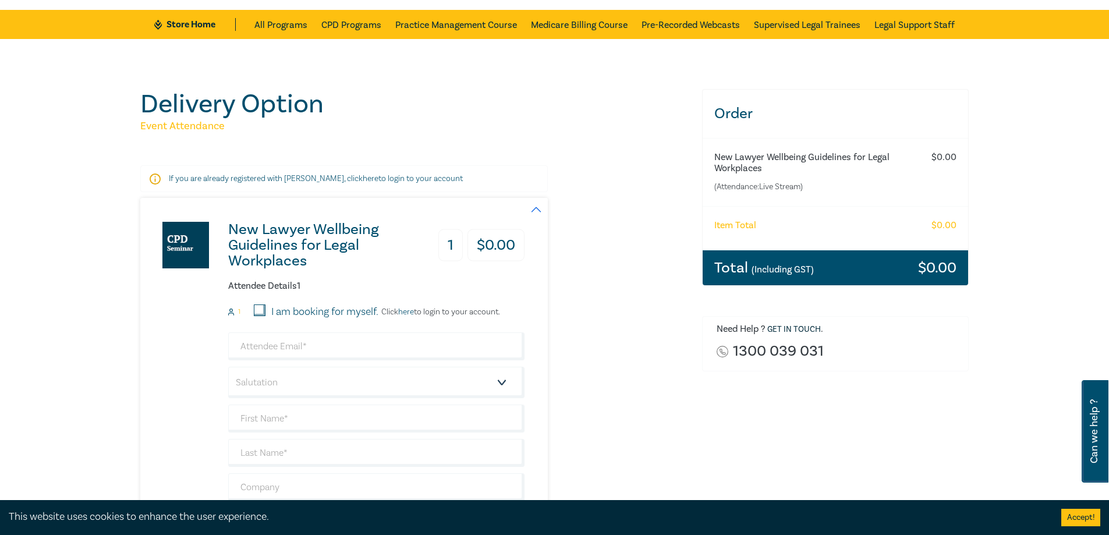
click at [259, 312] on input "I am booking for myself." at bounding box center [260, 311] width 12 height 12
checkbox input "true"
click at [261, 343] on input "email" at bounding box center [376, 347] width 296 height 28
type input "msmith@lsbc.vic.gov.au"
click at [503, 380] on select "Salutation Mr. Mrs. Ms. Miss Dr. Prof. Other" at bounding box center [376, 382] width 296 height 31
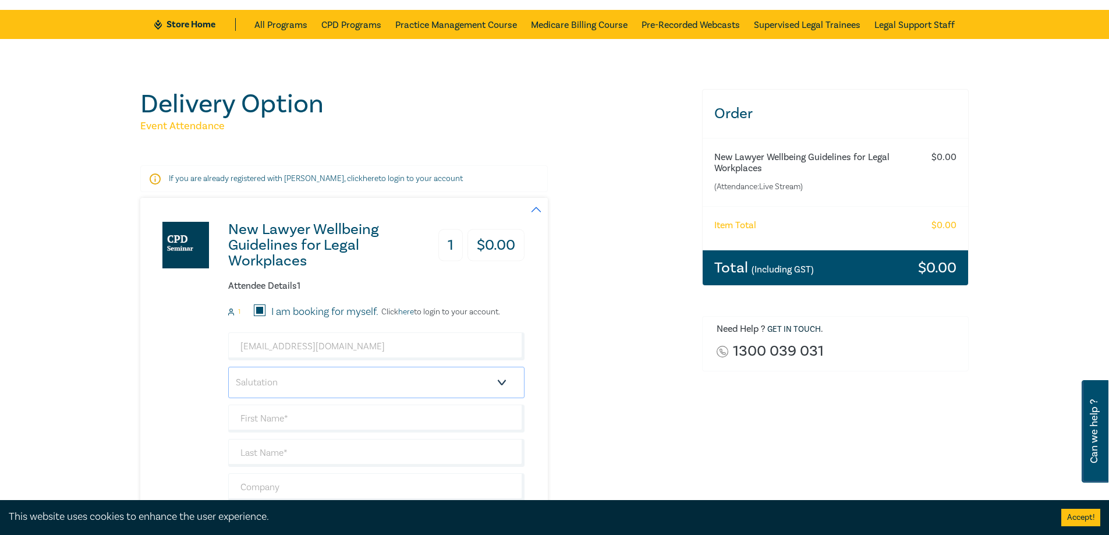
select select "Mrs."
click at [228, 367] on select "Salutation Mr. Mrs. Ms. Miss Dr. Prof. Other" at bounding box center [376, 382] width 296 height 31
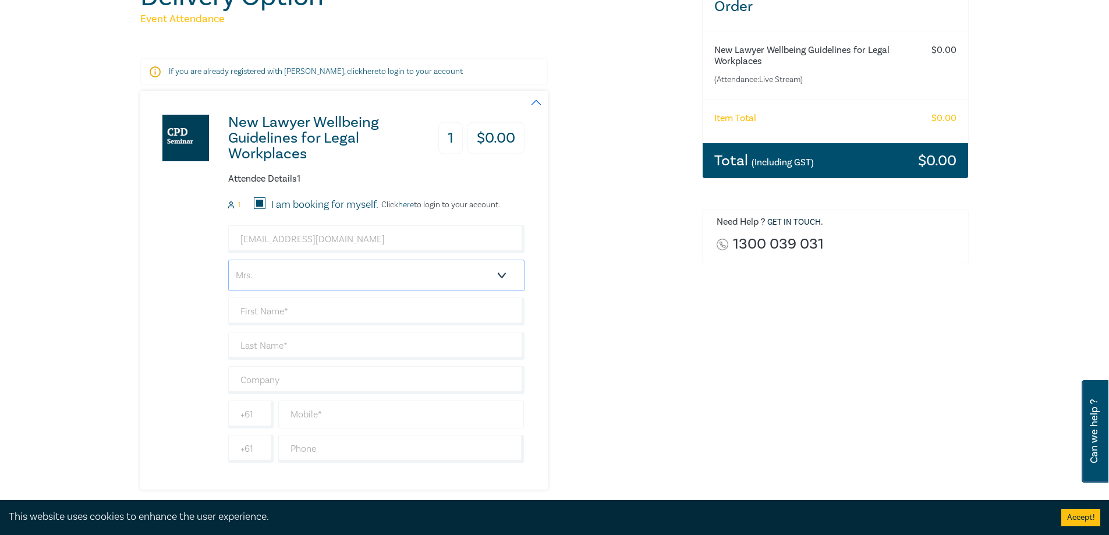
scroll to position [175, 0]
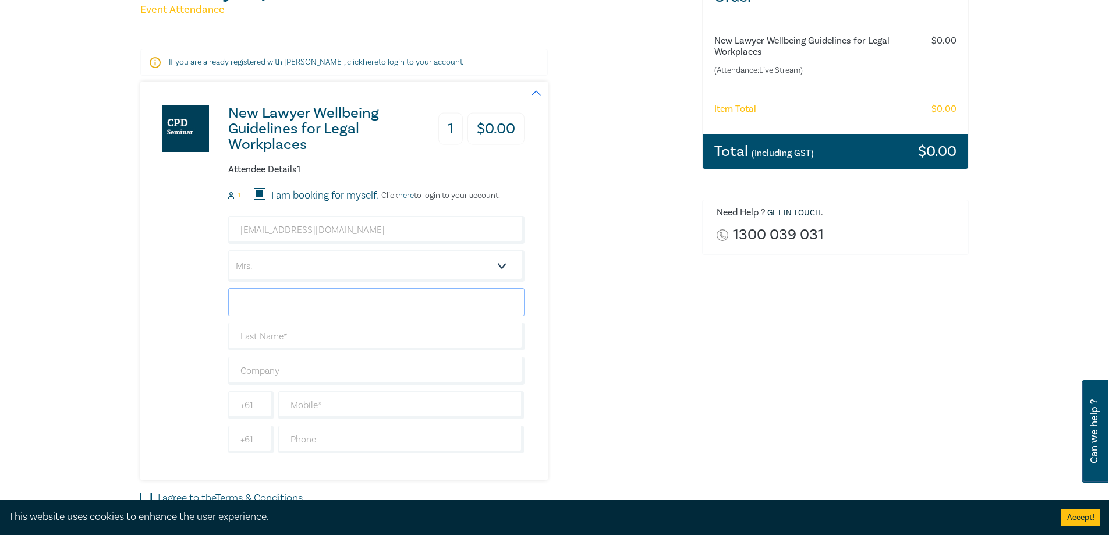
click at [314, 298] on input "text" at bounding box center [376, 302] width 296 height 28
type input "[PERSON_NAME]"
click at [310, 341] on input "text" at bounding box center [376, 337] width 296 height 28
type input "[PERSON_NAME]"
click at [286, 372] on input "text" at bounding box center [376, 371] width 296 height 28
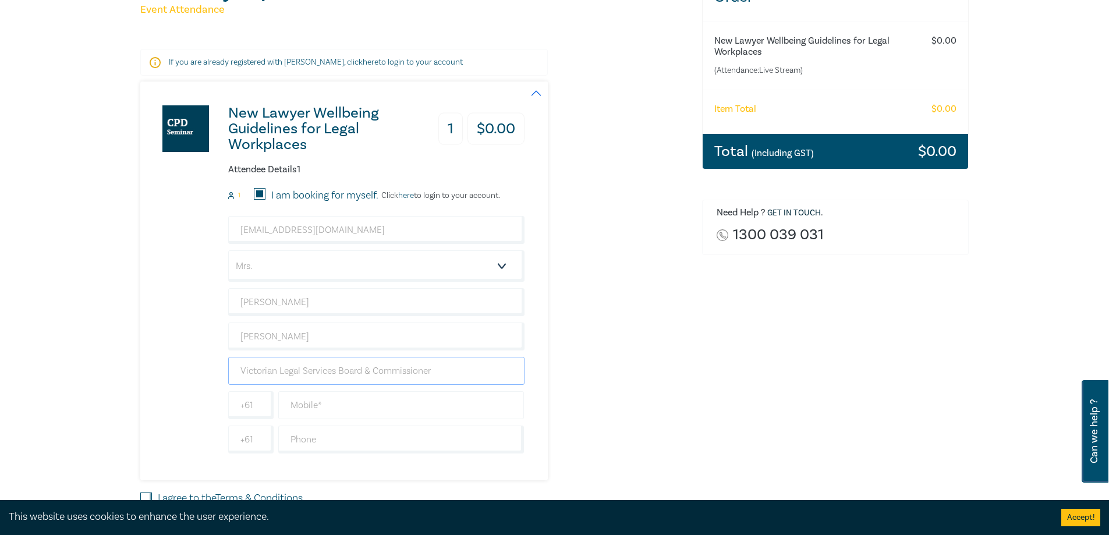
type input "Victorian Legal Services Board & Commissioner"
click at [299, 405] on input "text" at bounding box center [401, 405] width 246 height 28
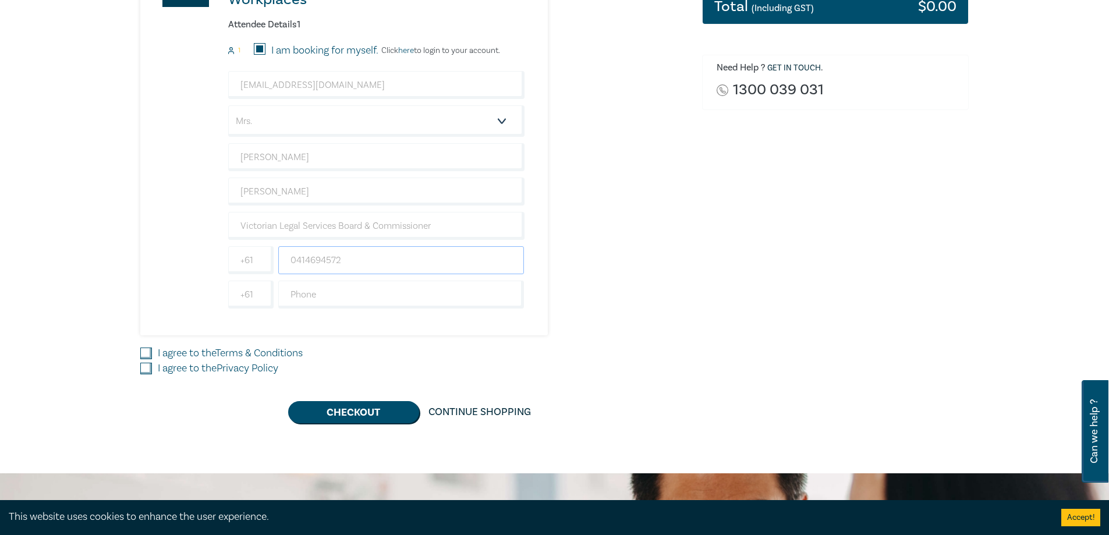
scroll to position [349, 0]
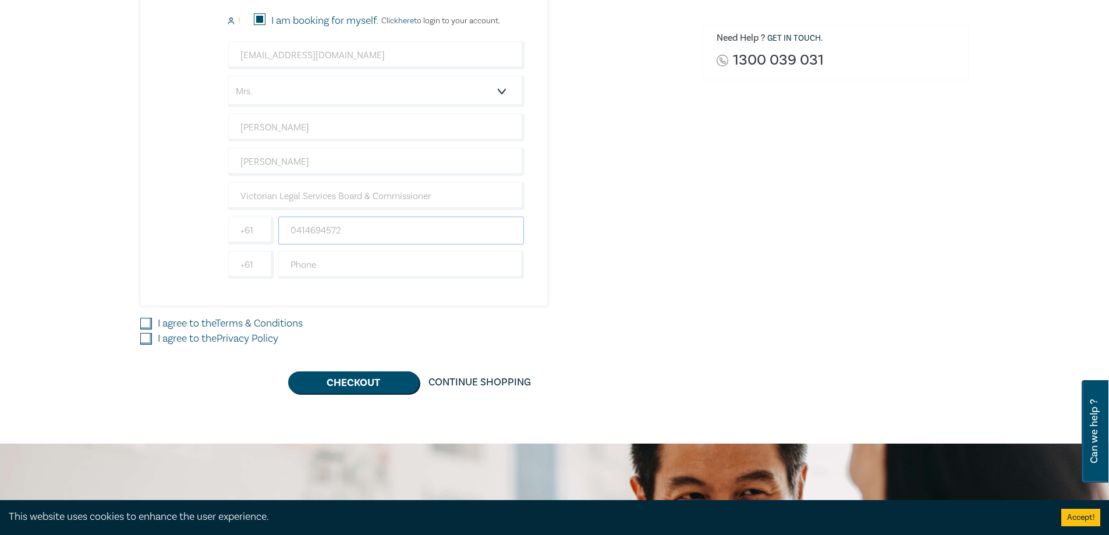
type input "0414694572"
click at [147, 326] on input "I agree to the Terms & Conditions" at bounding box center [146, 324] width 12 height 12
checkbox input "true"
click at [144, 339] on input "I agree to the Privacy Policy" at bounding box center [146, 339] width 12 height 12
checkbox input "true"
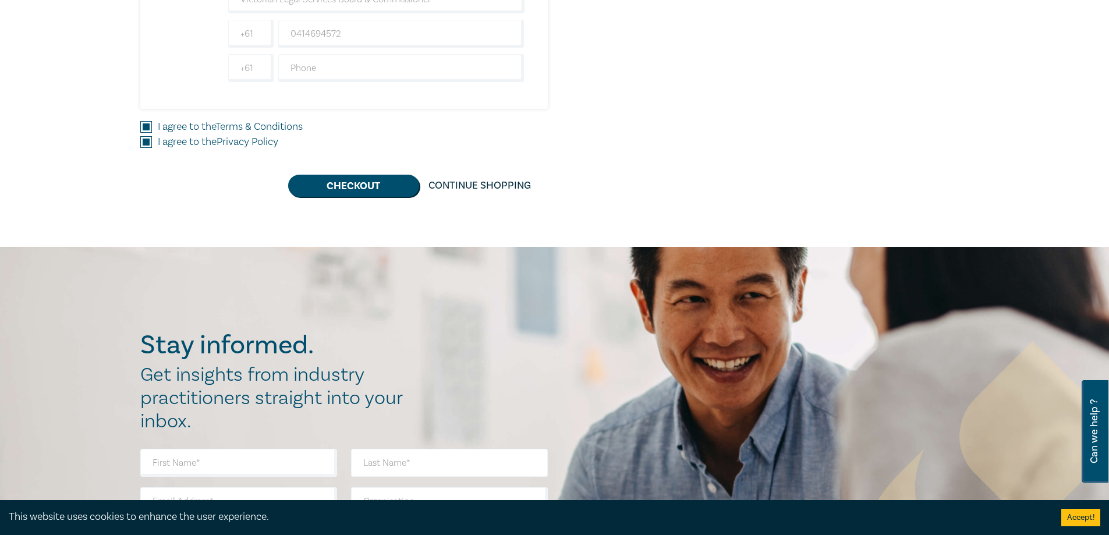
scroll to position [524, 0]
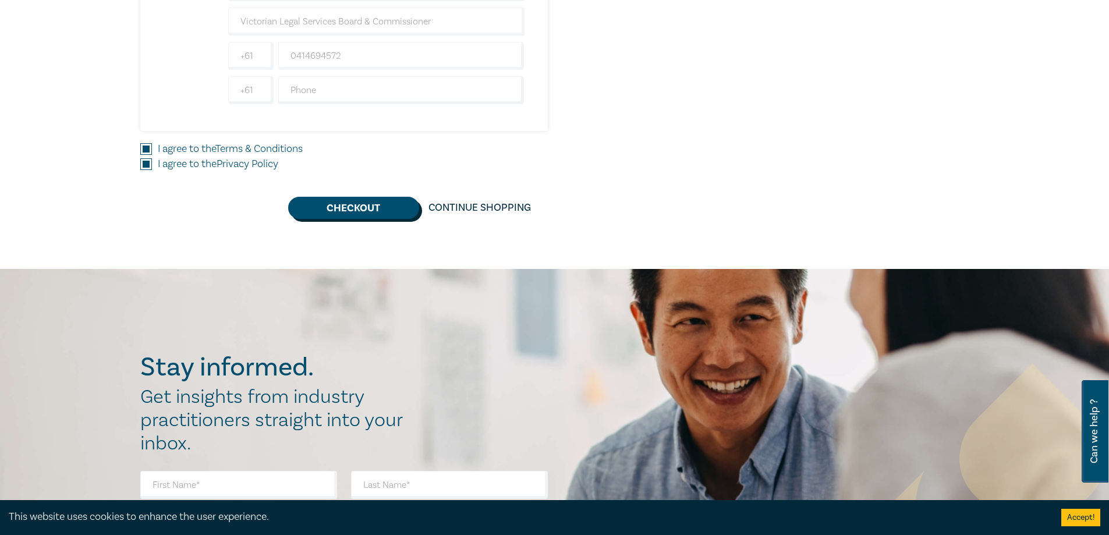
click at [358, 203] on button "Checkout" at bounding box center [353, 208] width 131 height 22
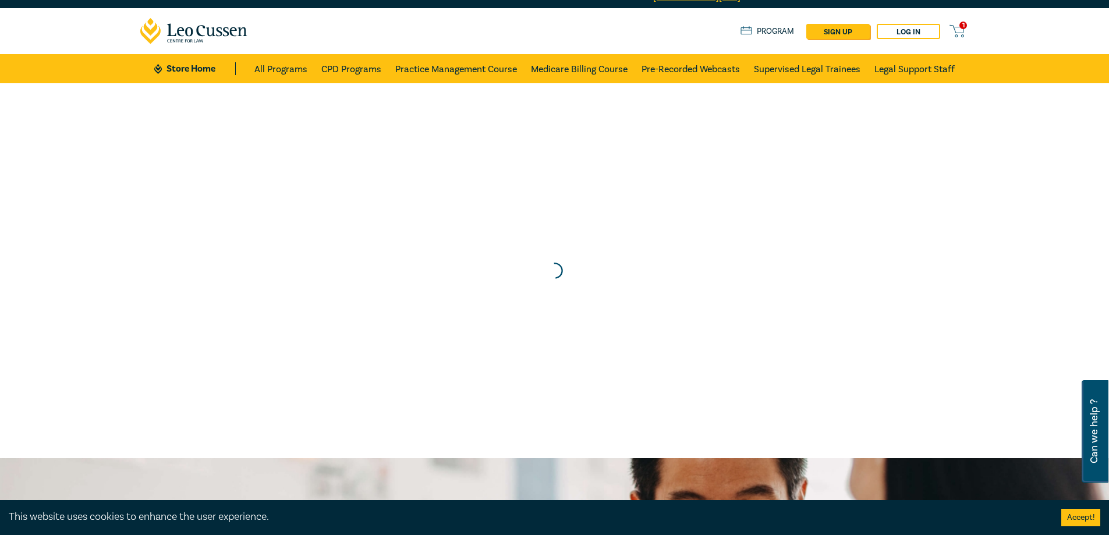
scroll to position [0, 0]
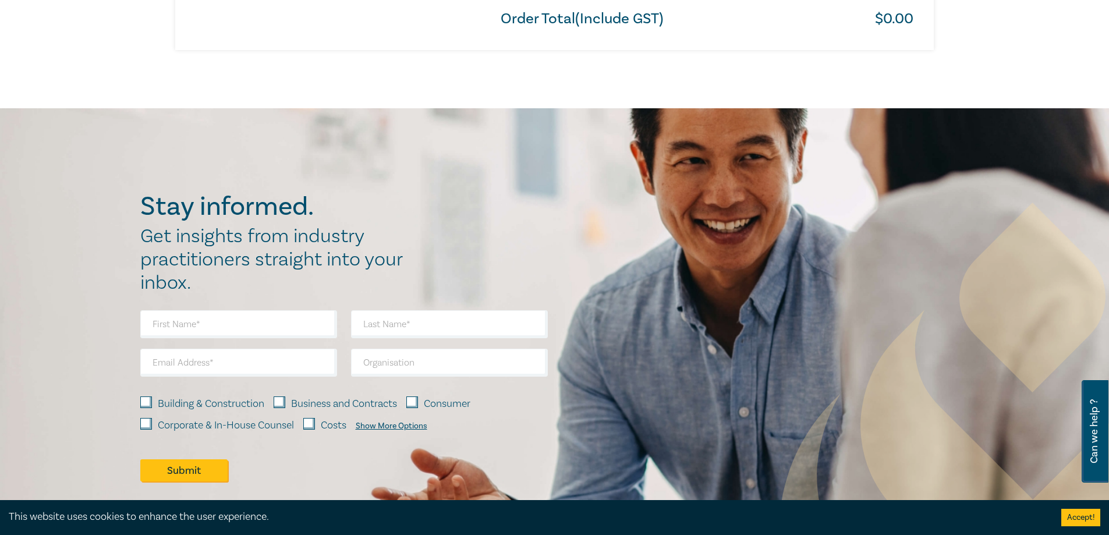
scroll to position [874, 0]
